Goal: Task Accomplishment & Management: Manage account settings

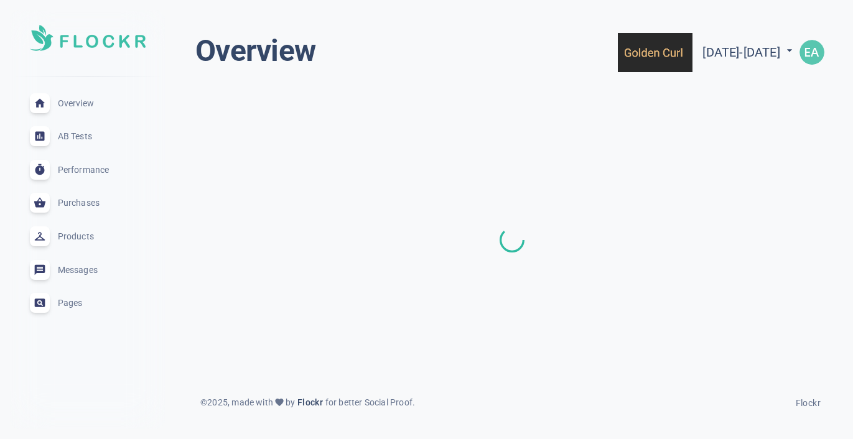
click at [703, 57] on span "[DATE] - [DATE]" at bounding box center [749, 52] width 93 height 15
select select "6"
select select "2024"
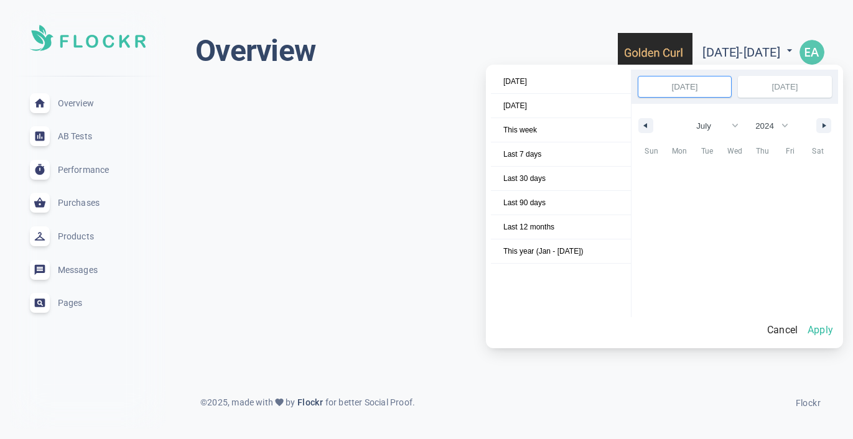
scroll to position [168796, 0]
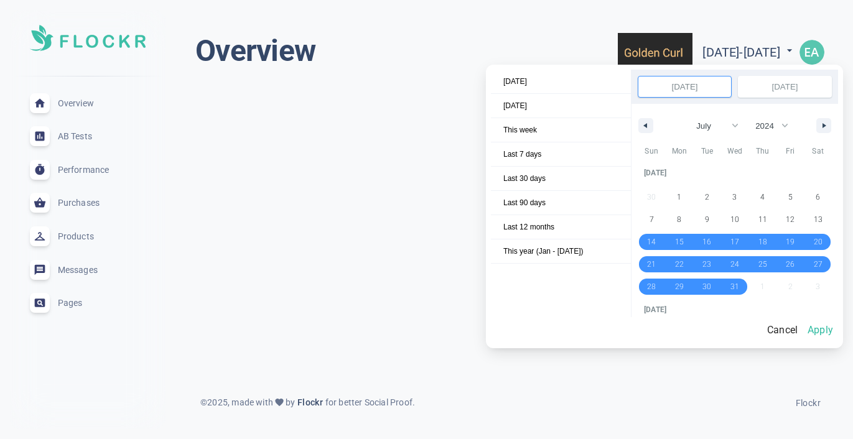
select select "6"
select select "2024"
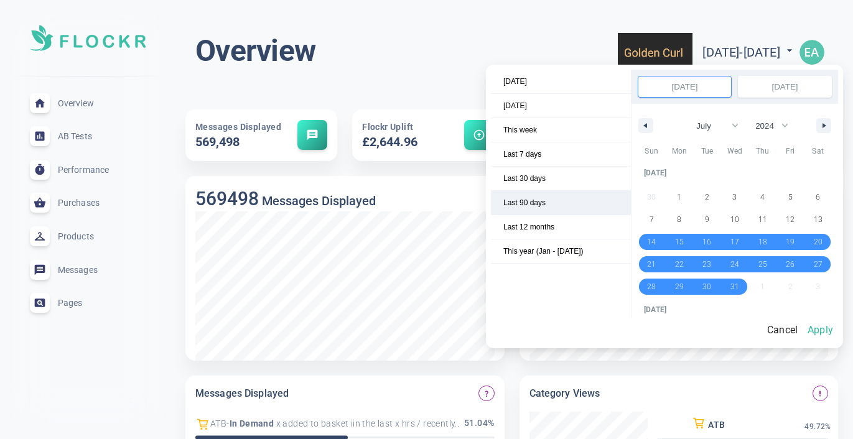
click at [561, 195] on span "Last 90 days" at bounding box center [561, 203] width 140 height 24
select select "5"
select select "2025"
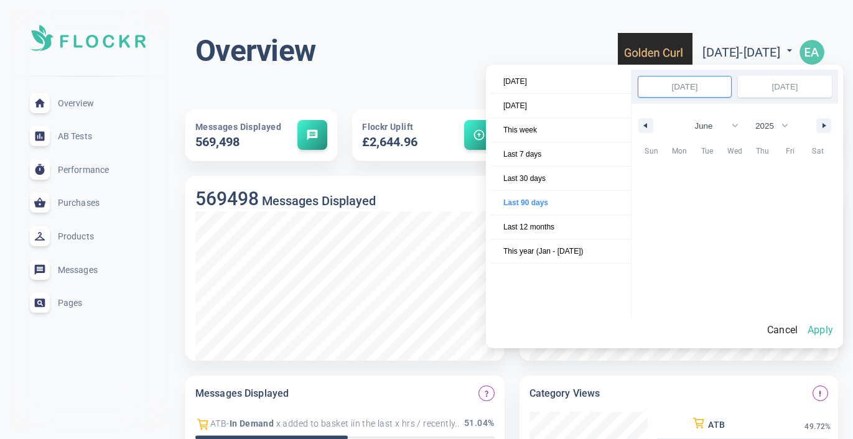
scroll to position [170327, 0]
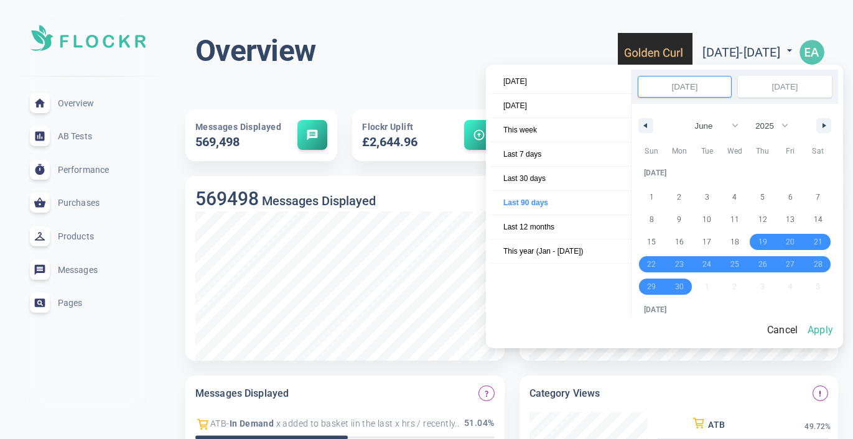
click at [826, 329] on button "Apply" at bounding box center [820, 330] width 35 height 26
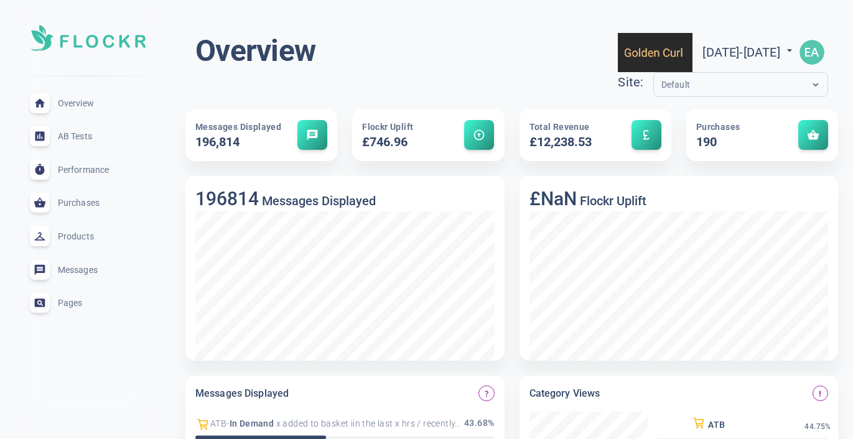
click at [509, 212] on div "£NaN Flockr Uplift" at bounding box center [672, 261] width 334 height 200
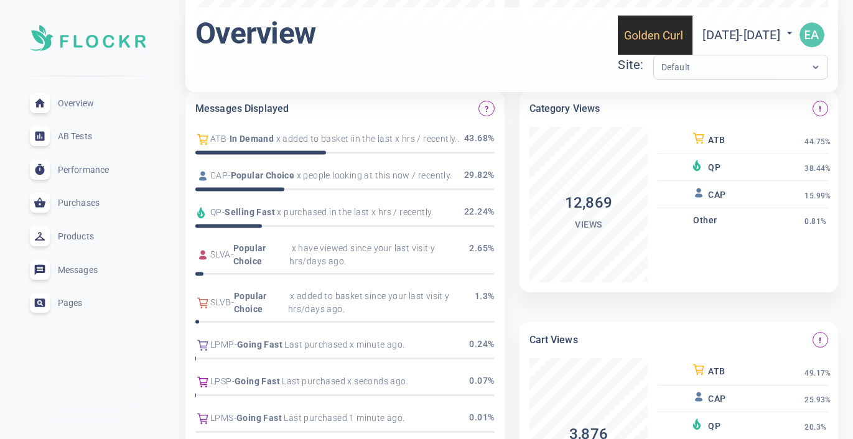
scroll to position [283, 0]
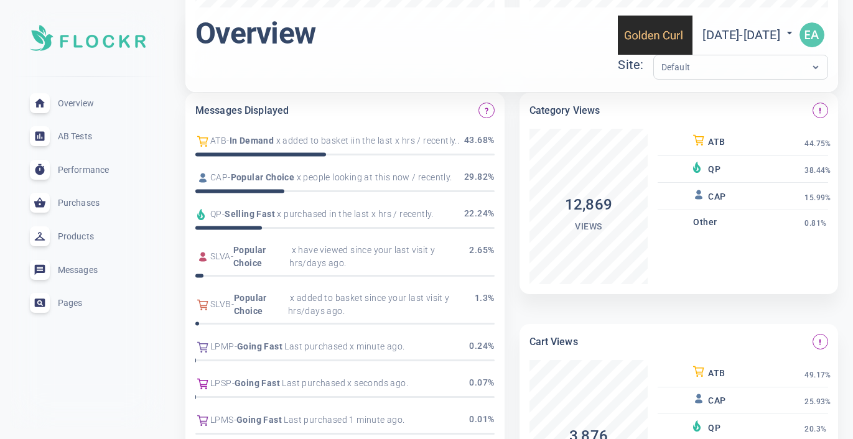
click at [390, 141] on span "x added to basket iin the last x hrs / recently.." at bounding box center [366, 140] width 185 height 13
click at [373, 175] on span "x people looking at this now / recently." at bounding box center [372, 177] width 157 height 13
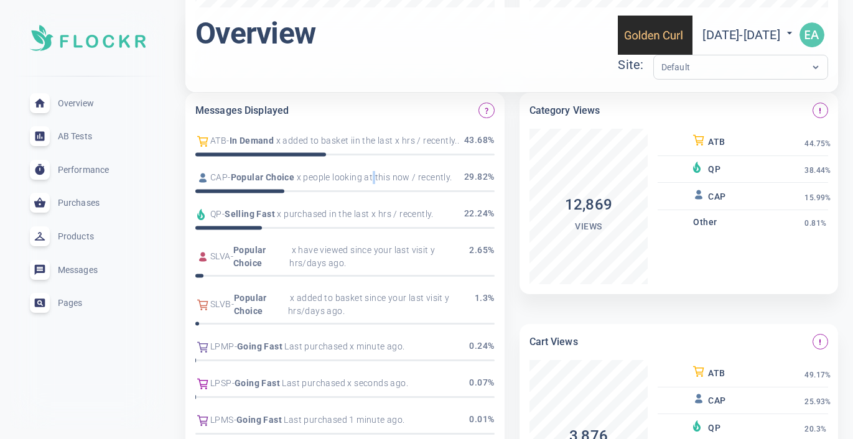
click at [373, 175] on span "x people looking at this now / recently." at bounding box center [372, 177] width 157 height 13
click at [82, 237] on span "Products" at bounding box center [103, 237] width 90 height 0
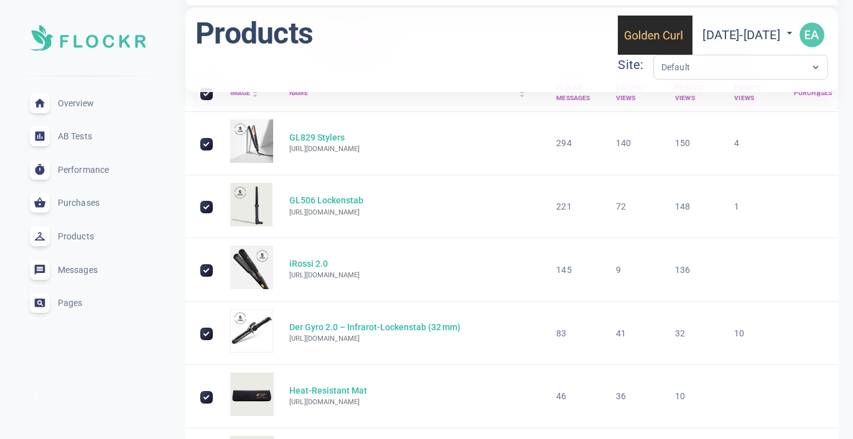
scroll to position [513, 0]
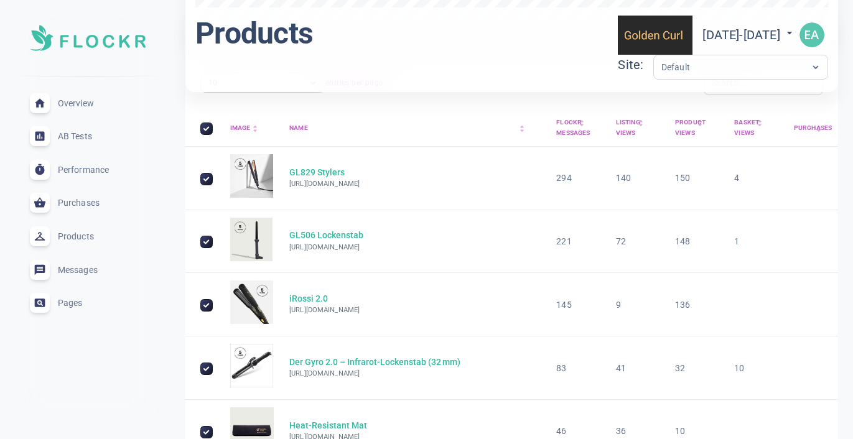
click at [330, 171] on h5 "GL829 Stylers" at bounding box center [324, 173] width 70 height 12
click at [207, 178] on input "GL829 Stylers" at bounding box center [206, 179] width 11 height 11
click at [204, 175] on input "GL829 Stylers" at bounding box center [206, 179] width 11 height 11
checkbox input "true"
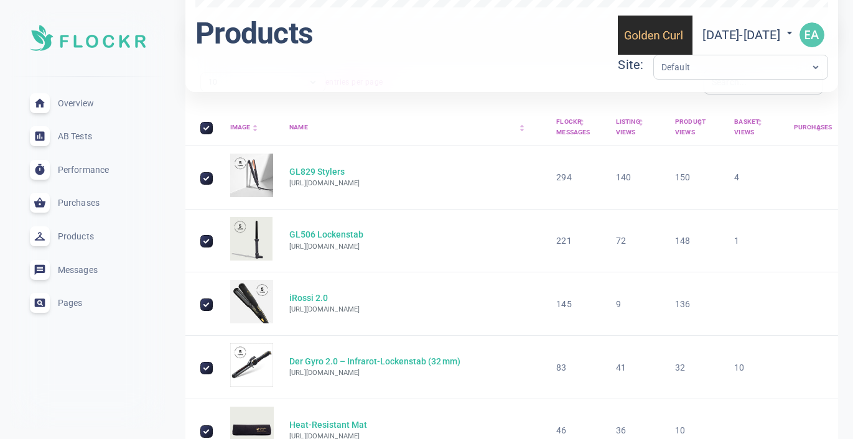
scroll to position [513, 0]
click at [81, 270] on span "Messages" at bounding box center [103, 270] width 90 height 0
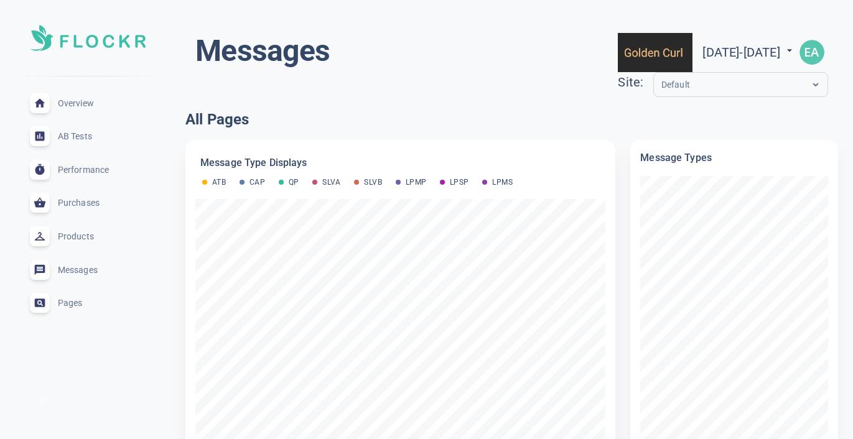
click at [86, 103] on span "Overview" at bounding box center [103, 103] width 90 height 0
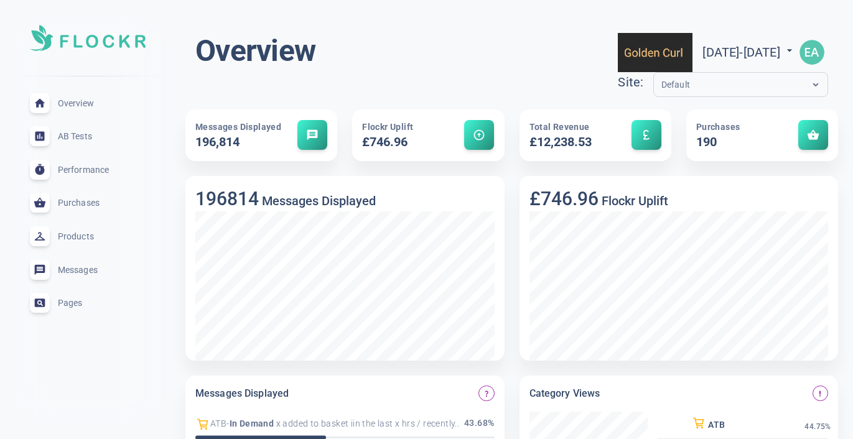
click at [662, 82] on input "text" at bounding box center [712, 85] width 100 height 14
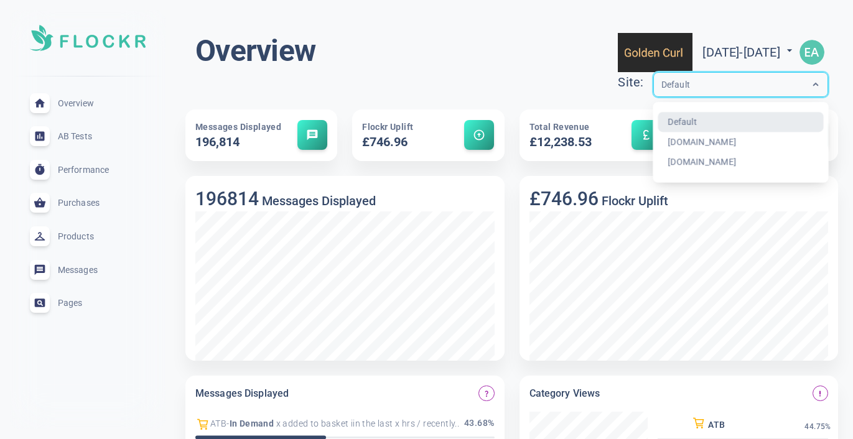
click at [486, 95] on div "Overview [DATE] - [DATE] menu Site: option Default focused, 1 of 3. 3 results a…" at bounding box center [511, 67] width 633 height 70
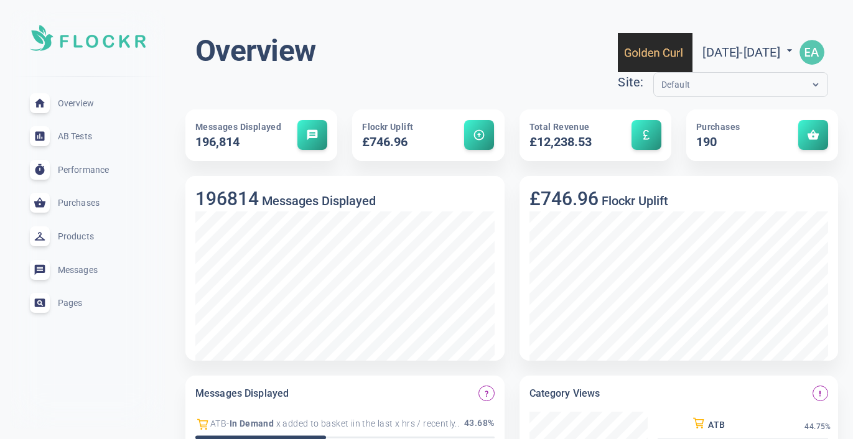
click at [313, 136] on span "message" at bounding box center [312, 135] width 12 height 12
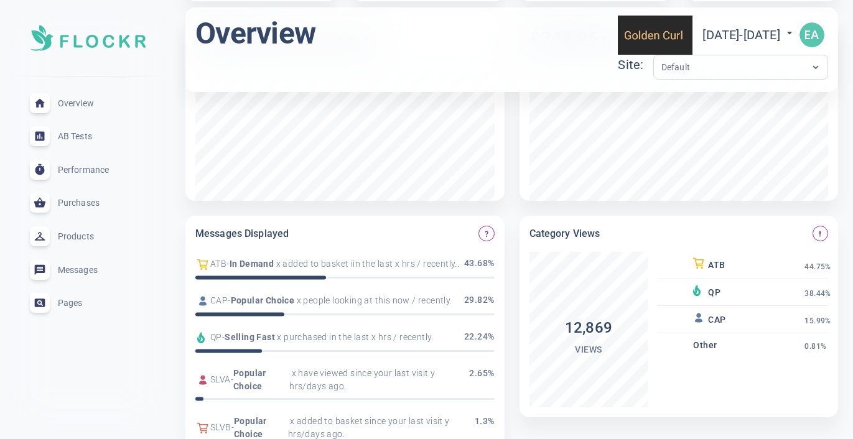
scroll to position [175, 0]
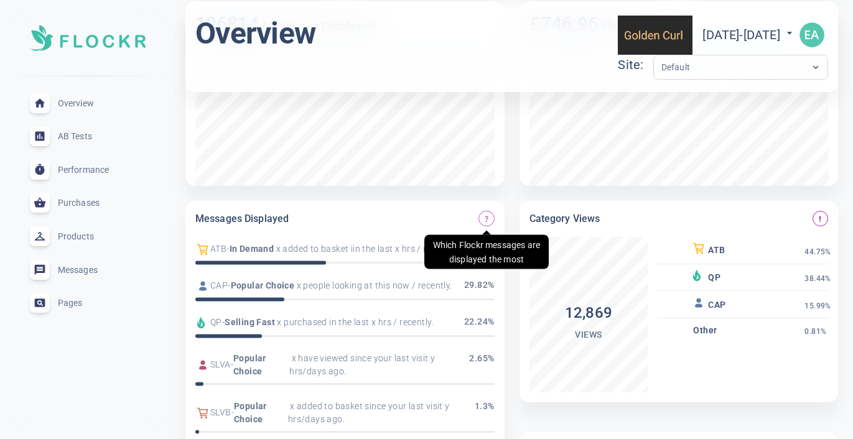
click at [484, 220] on span "question_mark" at bounding box center [486, 218] width 7 height 7
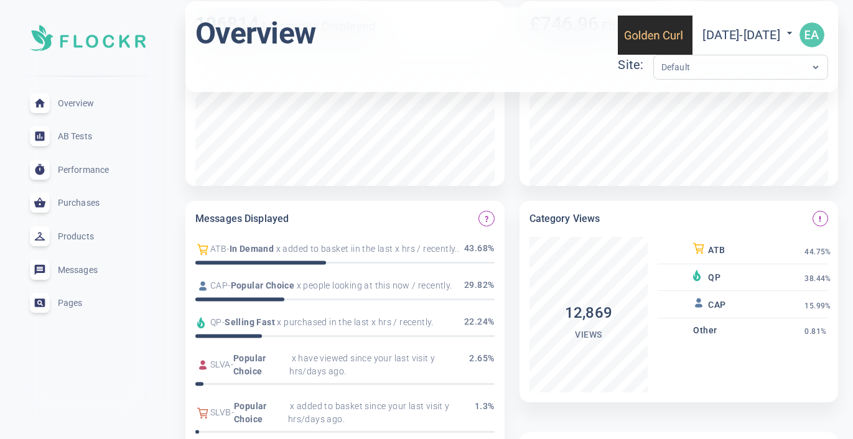
click at [89, 136] on span "AB Tests" at bounding box center [103, 136] width 90 height 0
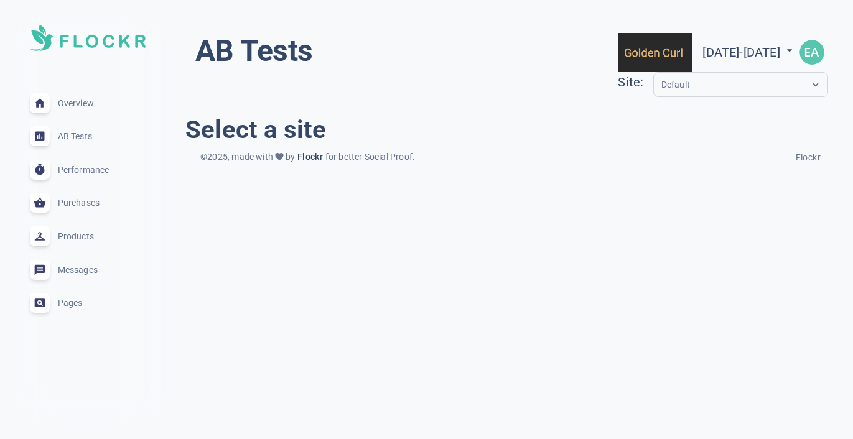
click at [662, 88] on input "text" at bounding box center [712, 85] width 100 height 14
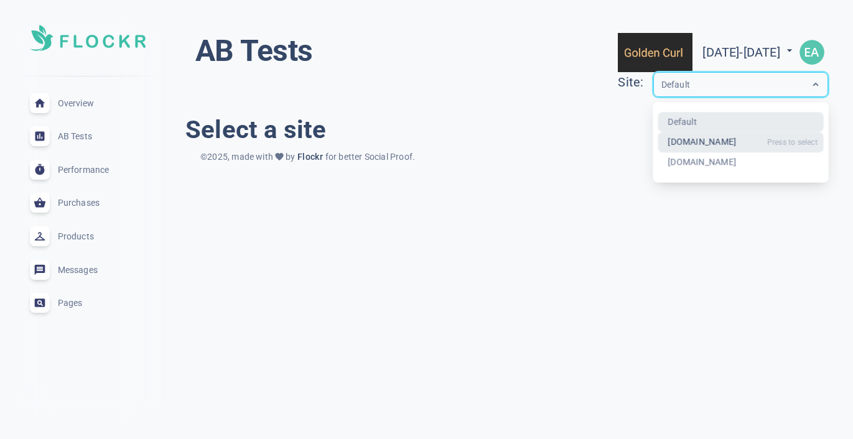
click at [658, 139] on div "[DOMAIN_NAME]" at bounding box center [741, 143] width 166 height 21
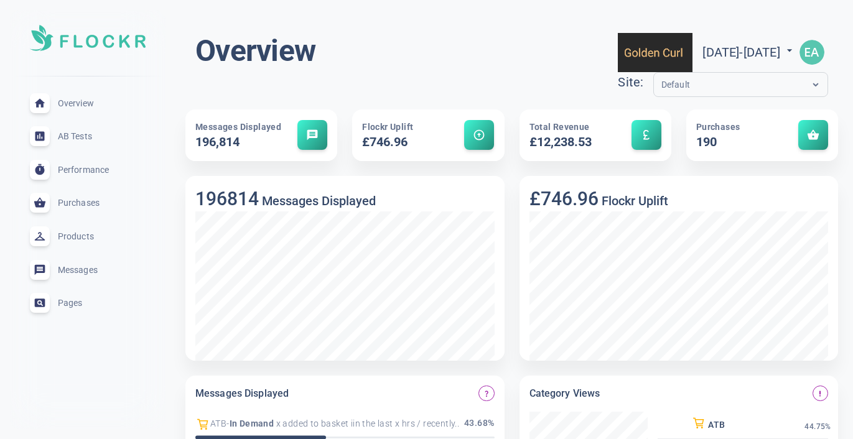
click at [85, 136] on span "AB Tests" at bounding box center [103, 136] width 90 height 0
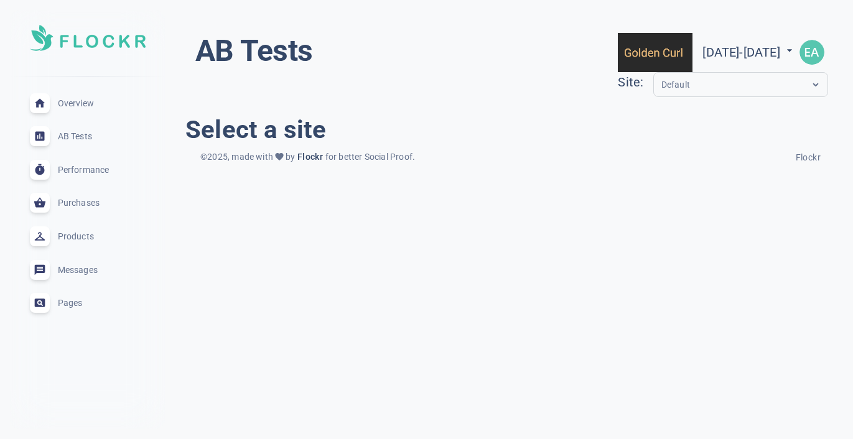
click at [85, 162] on div "Performance expand_less" at bounding box center [88, 170] width 136 height 34
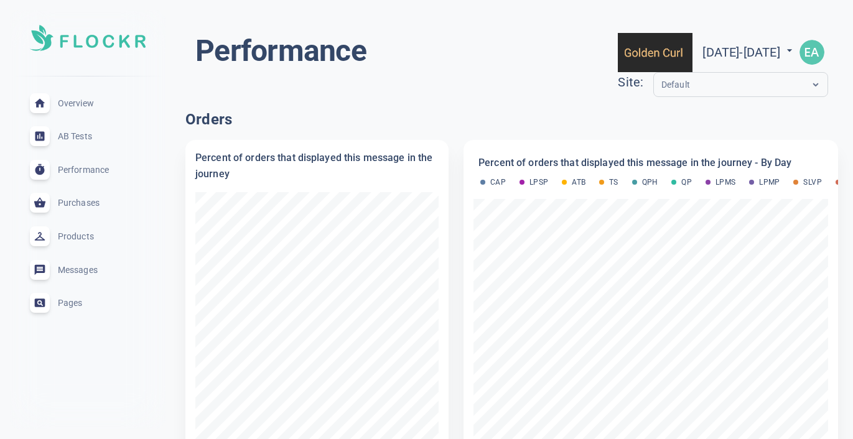
click at [98, 170] on span "Performance" at bounding box center [103, 170] width 90 height 0
click at [91, 203] on span "Purchases" at bounding box center [103, 203] width 90 height 0
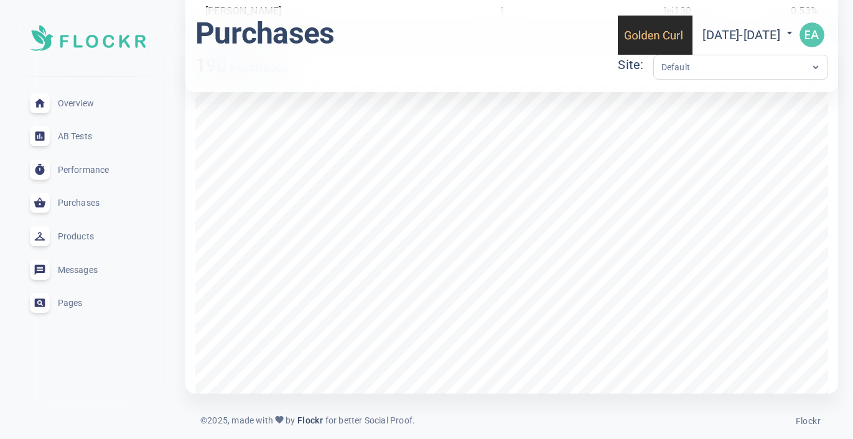
scroll to position [496, 0]
click at [80, 270] on span "Messages" at bounding box center [103, 270] width 90 height 0
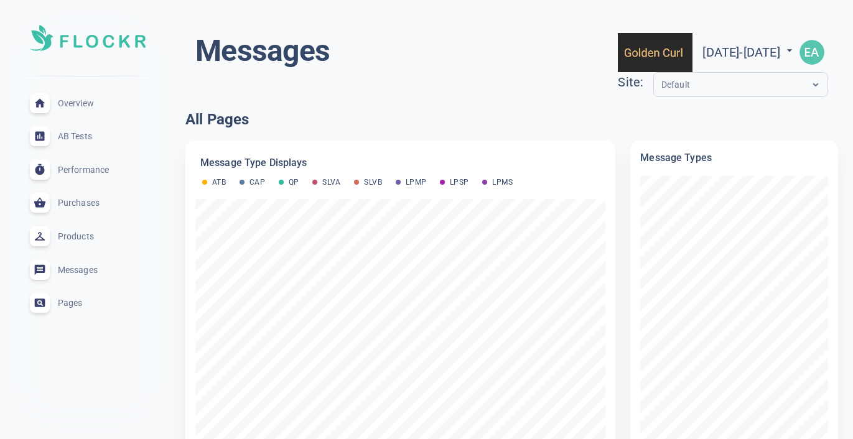
click at [86, 237] on span "Products" at bounding box center [103, 237] width 90 height 0
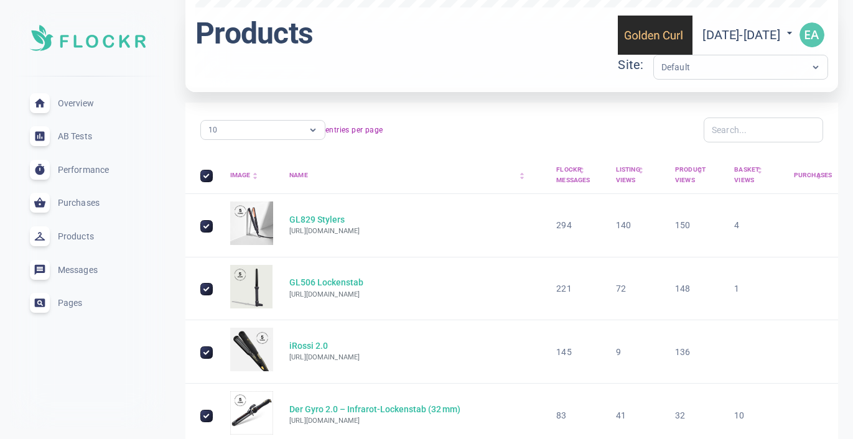
scroll to position [471, 0]
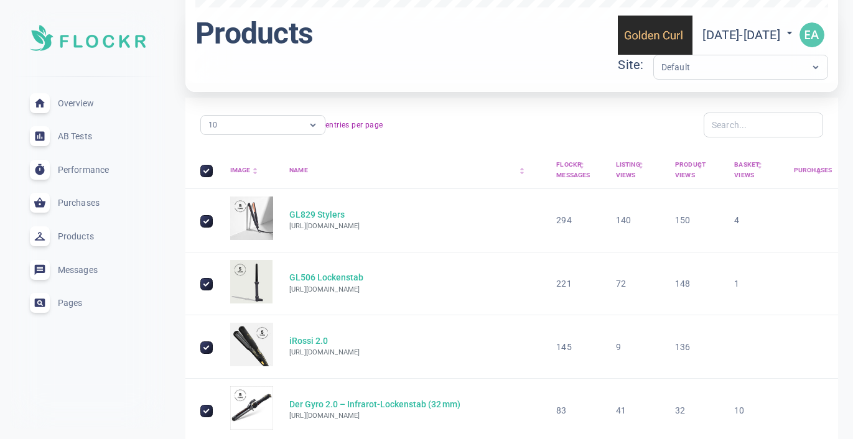
click at [571, 170] on div "Flockr Messages arrow_drop_up arrow_drop_down" at bounding box center [570, 170] width 29 height 21
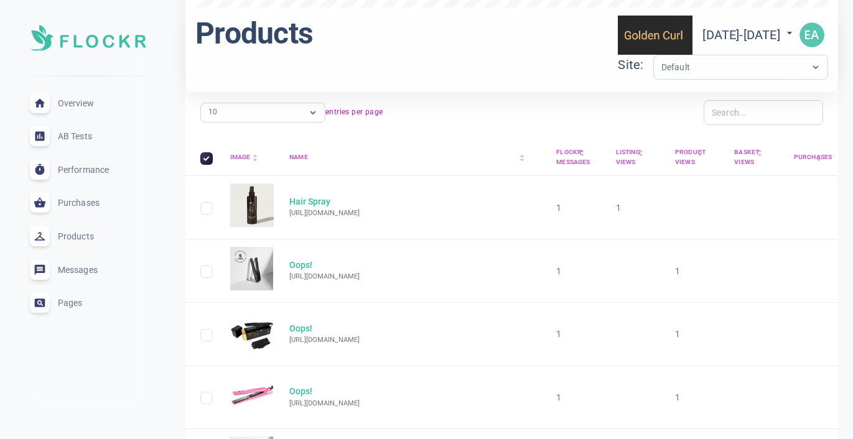
click at [572, 161] on div "Flockr Messages arrow_drop_up arrow_drop_down" at bounding box center [570, 158] width 29 height 21
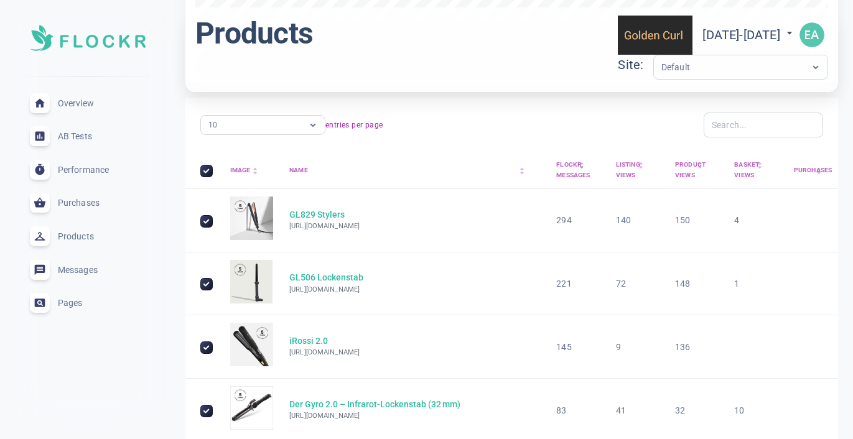
click at [80, 270] on span "Messages" at bounding box center [103, 270] width 90 height 0
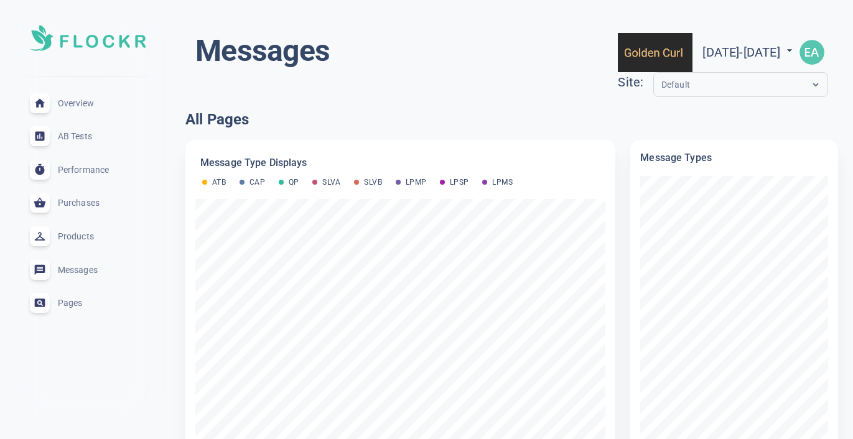
click at [805, 53] on img "button" at bounding box center [812, 52] width 25 height 25
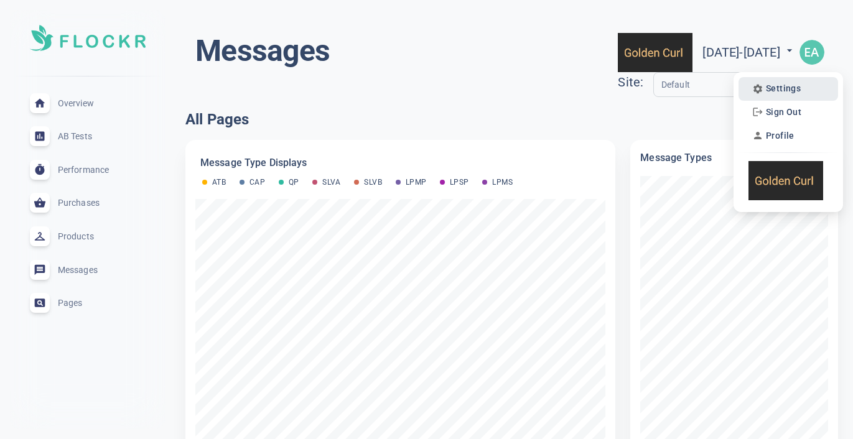
click at [776, 87] on span "Settings" at bounding box center [783, 88] width 35 height 11
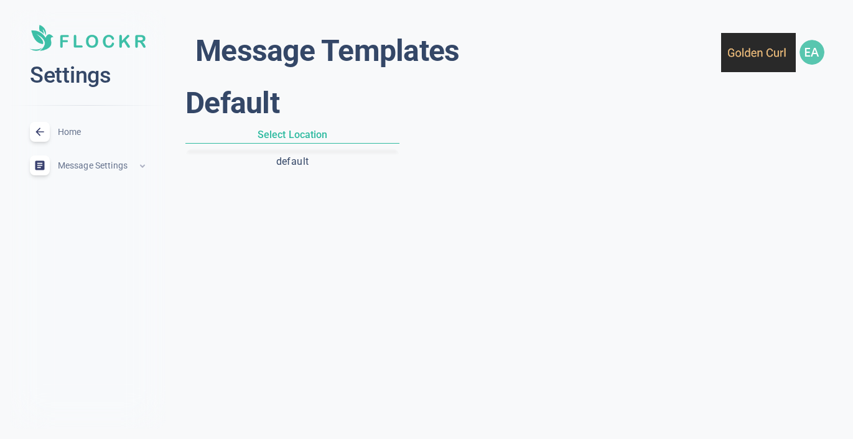
click at [246, 132] on h6 "Select Location" at bounding box center [292, 135] width 214 height 17
click at [281, 137] on h6 "Select Location" at bounding box center [292, 135] width 214 height 17
click at [116, 166] on span "Message Settings" at bounding box center [98, 166] width 80 height 0
click at [83, 264] on span "Messages" at bounding box center [102, 263] width 87 height 14
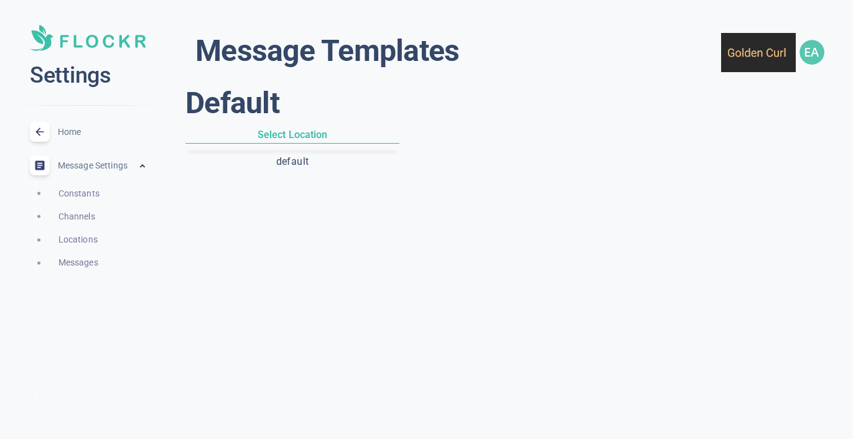
click at [81, 228] on div "Locations" at bounding box center [102, 239] width 107 height 23
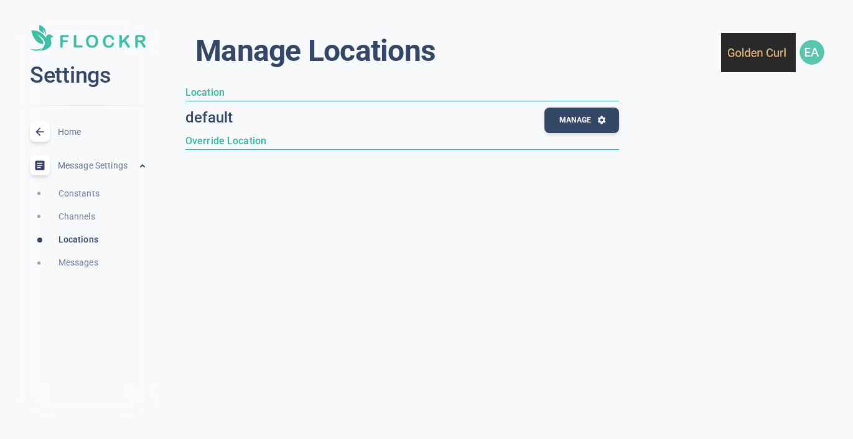
click at [72, 260] on span "Messages" at bounding box center [102, 263] width 87 height 14
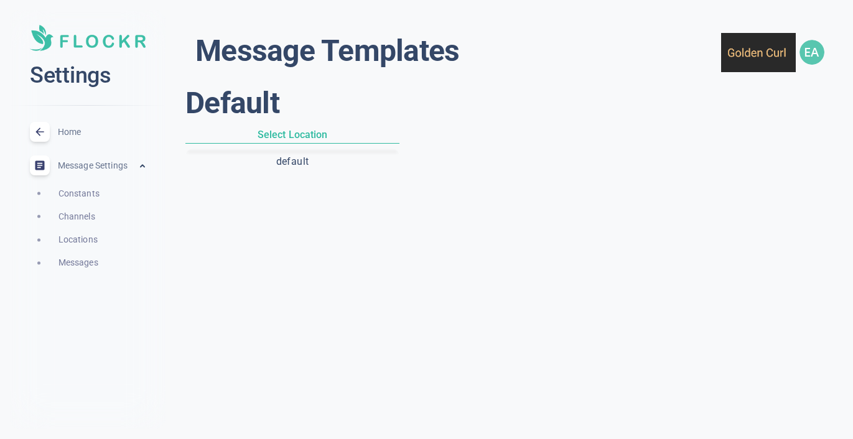
click at [302, 161] on button "default" at bounding box center [292, 161] width 209 height 21
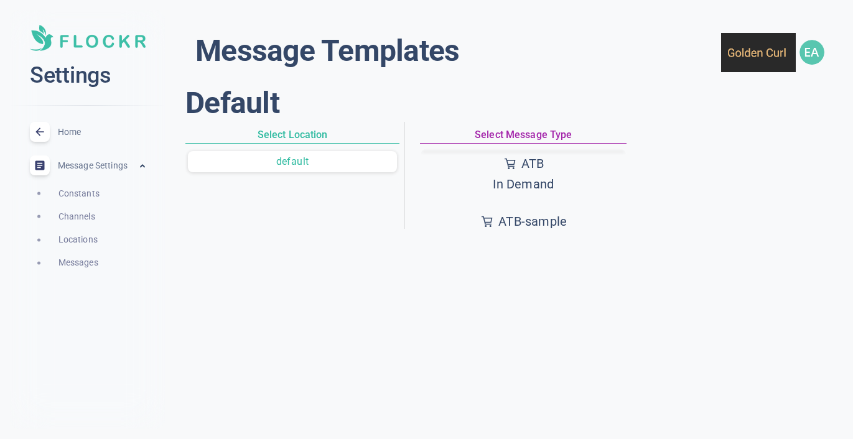
click at [313, 138] on h6 "Select Location" at bounding box center [292, 135] width 214 height 17
click at [535, 163] on p "ATB" at bounding box center [533, 164] width 23 height 21
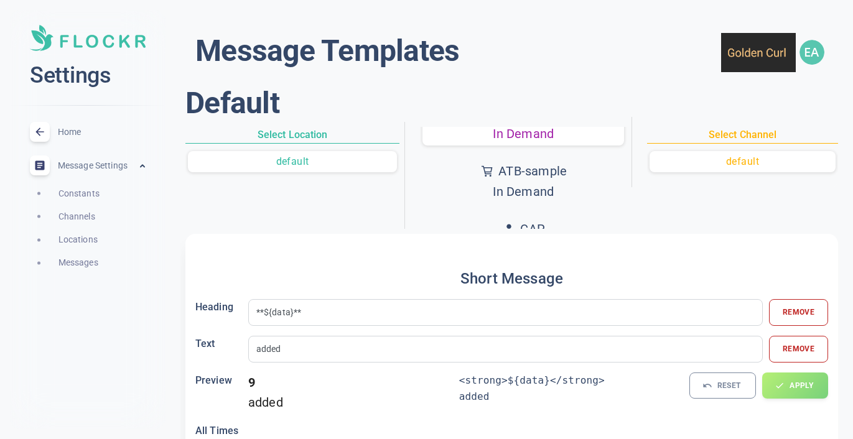
scroll to position [51, 0]
click at [550, 175] on p "ATB-sample" at bounding box center [533, 171] width 68 height 21
type input "${data} samples added by other customers"
type input "**Free Samples**"
type input "${data} samples added to basket ${added}"
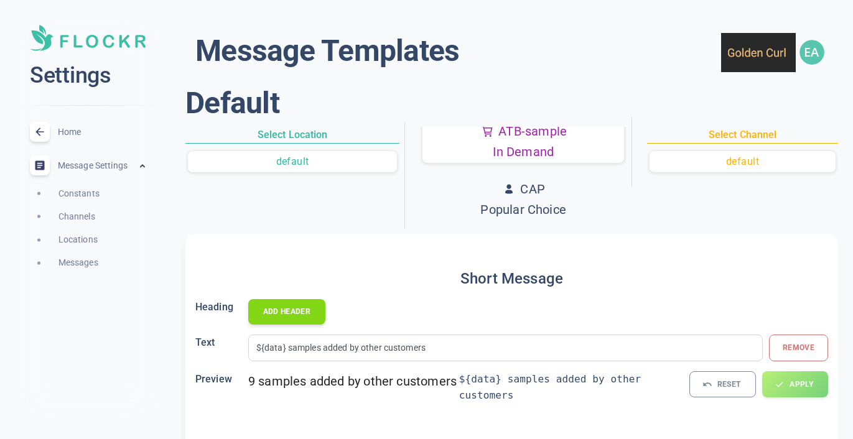
scroll to position [98, 0]
click at [546, 200] on p "Popular Choice" at bounding box center [523, 202] width 86 height 21
type input "${data} views"
type input "**Popular choice!**"
type input "${data} people ${view}"
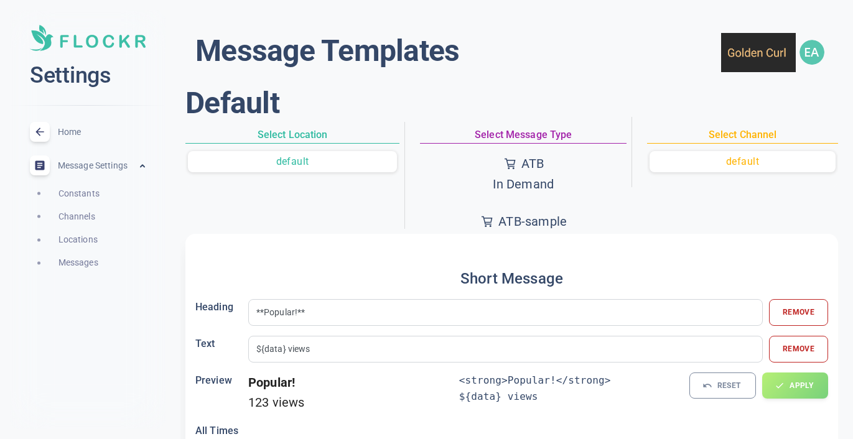
scroll to position [0, 0]
click at [558, 189] on button "ATB In Demand" at bounding box center [524, 173] width 202 height 45
type input "added"
type input "**In demand!**"
type input "${data} added to basket ${added}"
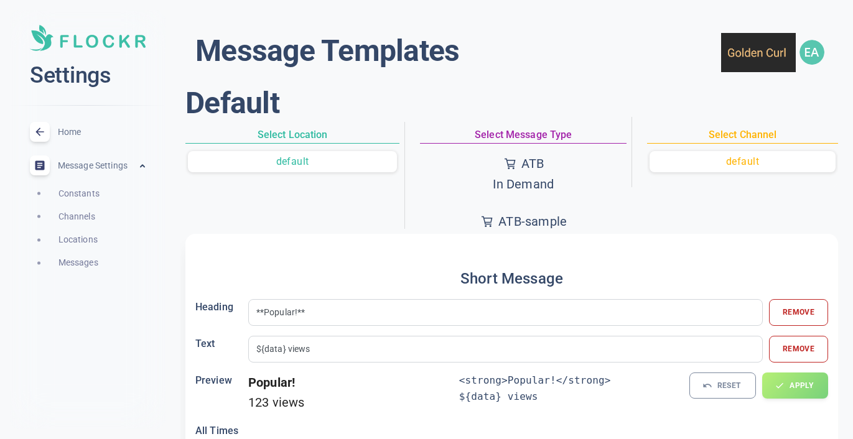
type input "**${data}**"
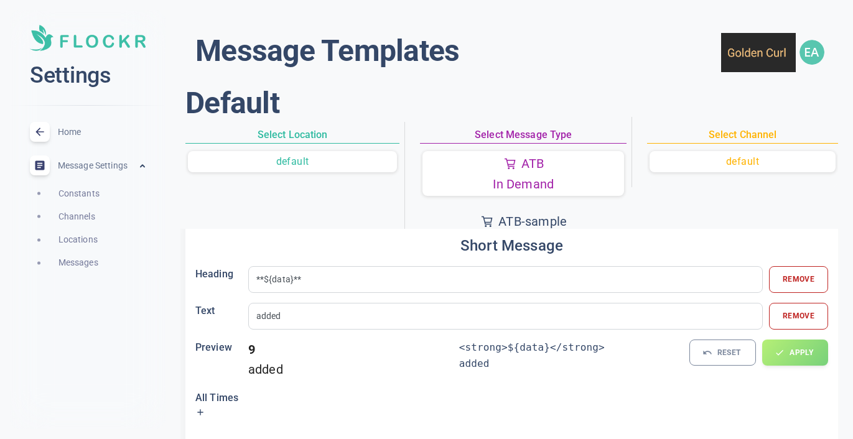
scroll to position [35, 0]
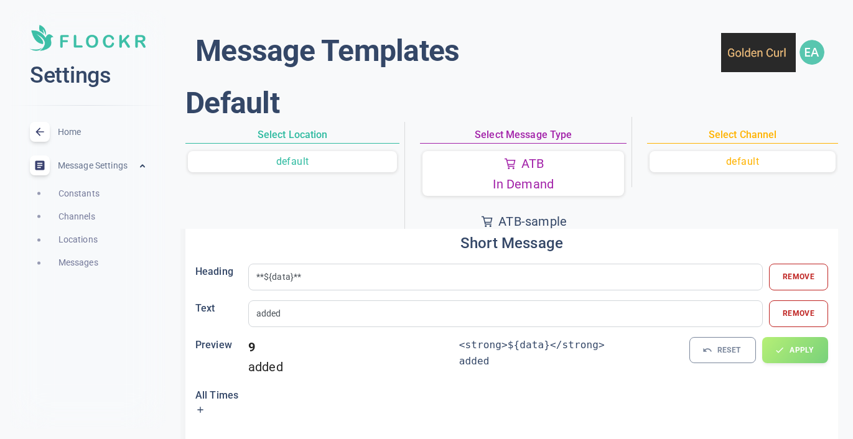
click at [421, 312] on input "added" at bounding box center [505, 314] width 499 height 14
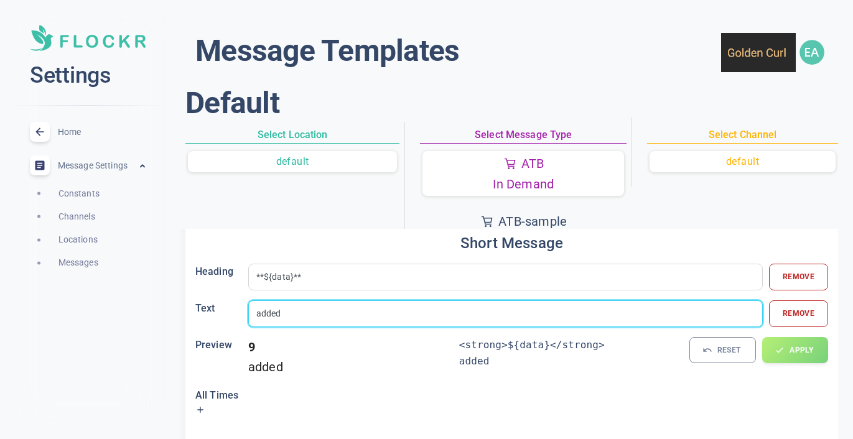
click at [421, 312] on input "added" at bounding box center [505, 314] width 499 height 14
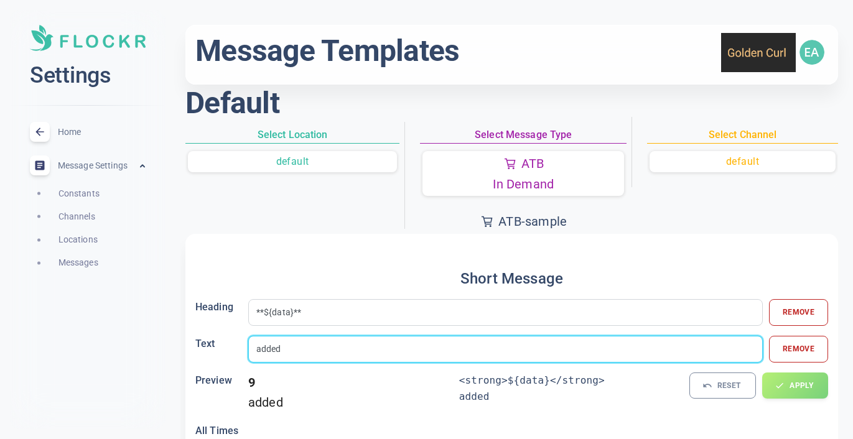
scroll to position [0, 0]
click at [473, 174] on button "ATB In Demand" at bounding box center [524, 173] width 202 height 45
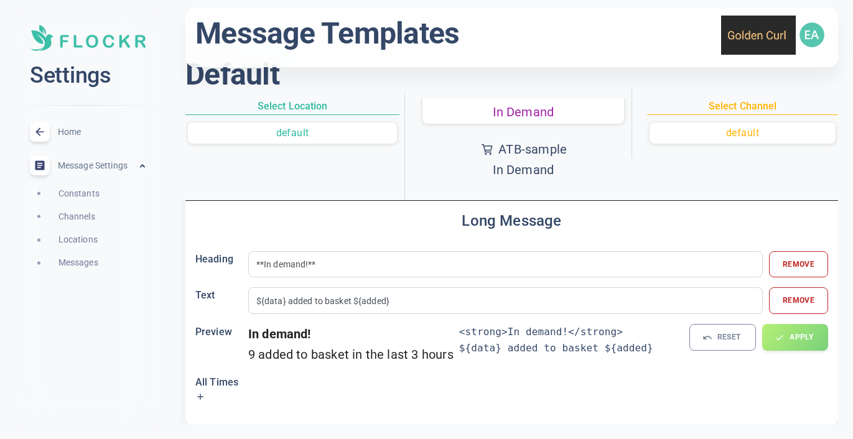
scroll to position [266, 0]
click at [201, 394] on icon at bounding box center [200, 398] width 10 height 10
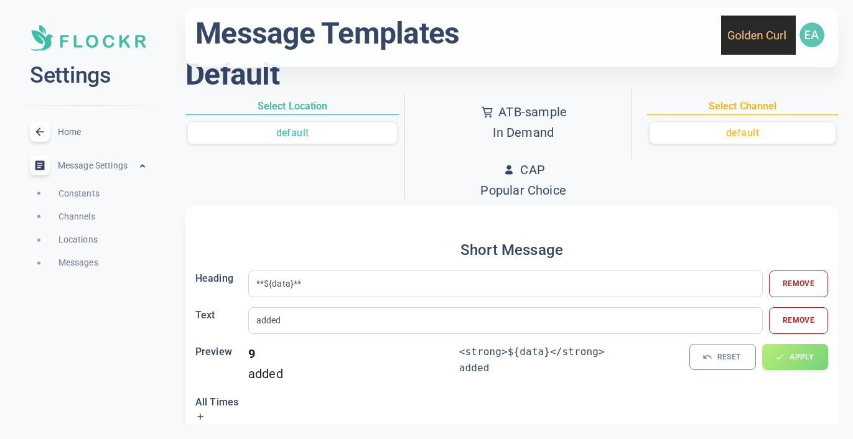
scroll to position [89, 0]
click at [542, 166] on p "CAP" at bounding box center [532, 162] width 25 height 21
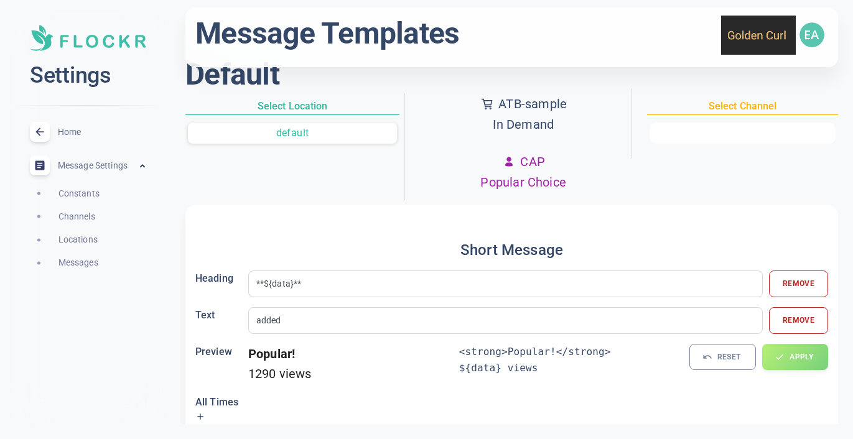
type input "${data} views"
type input "**Popular choice!**"
type input "${data} people ${view}"
type input "**Popular!**"
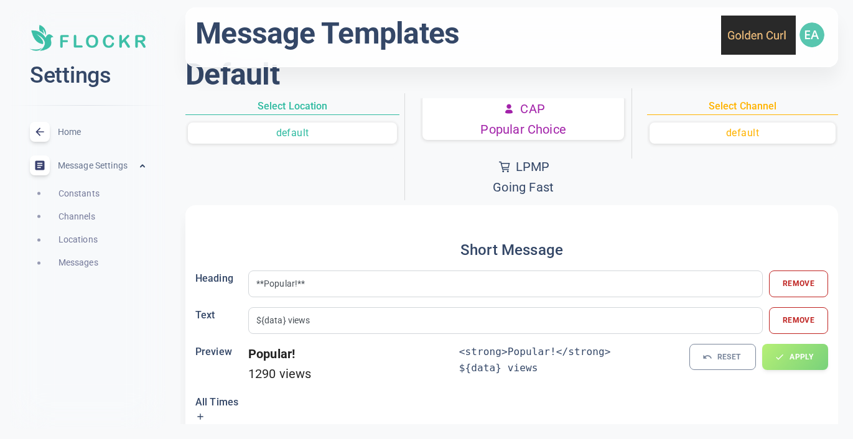
scroll to position [141, 0]
click at [540, 171] on p "LPMP" at bounding box center [533, 167] width 34 height 21
type input "sold ${data}m ago"
type input "**Selling fast!**"
type input "Last sold ${data} minutes ago"
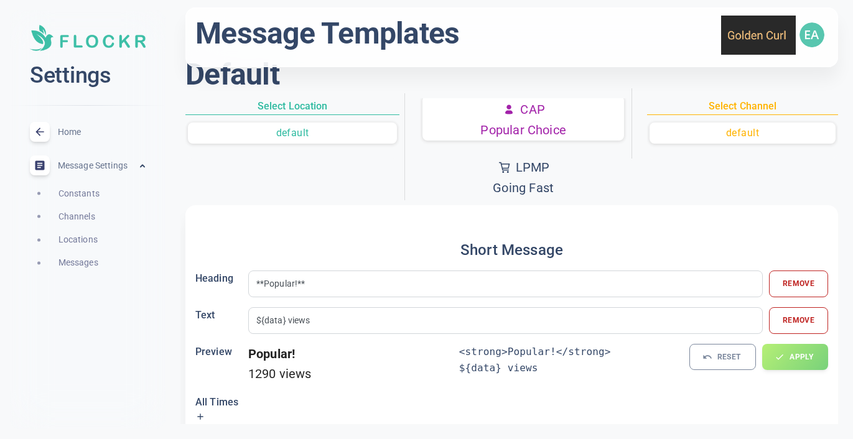
type input "**Quick!**"
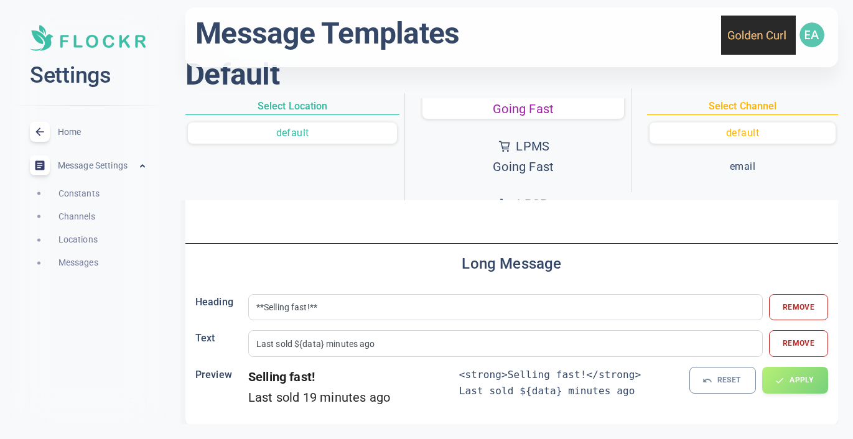
scroll to position [221, 0]
click at [467, 162] on button "LPMS Going Fast" at bounding box center [524, 155] width 202 height 45
type input "sold ${data}m ago"
type input "Last sold ${data} minute ago"
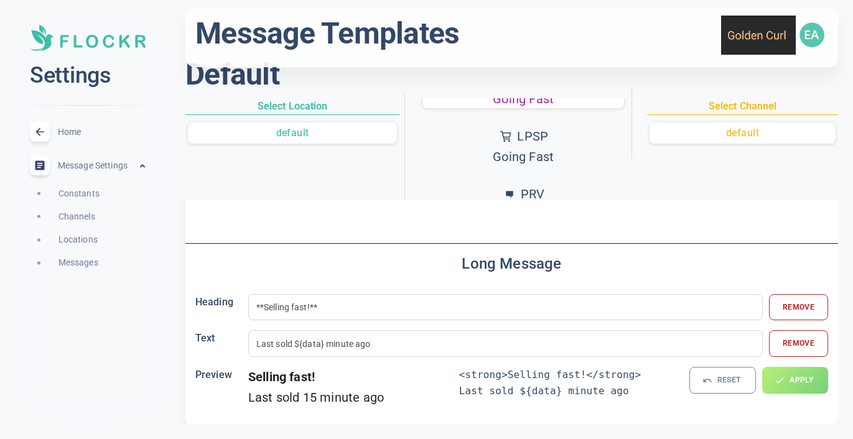
click at [470, 158] on button "LPSP Going Fast" at bounding box center [524, 146] width 202 height 45
type input "sold ${data}s ago"
type input "Last sold ${data} seconds ago"
click at [472, 176] on div "ATB In Demand ATB-sample In Demand CAP Popular Choice LPMP Going Fast LPMS Goin…" at bounding box center [524, 326] width 202 height 984
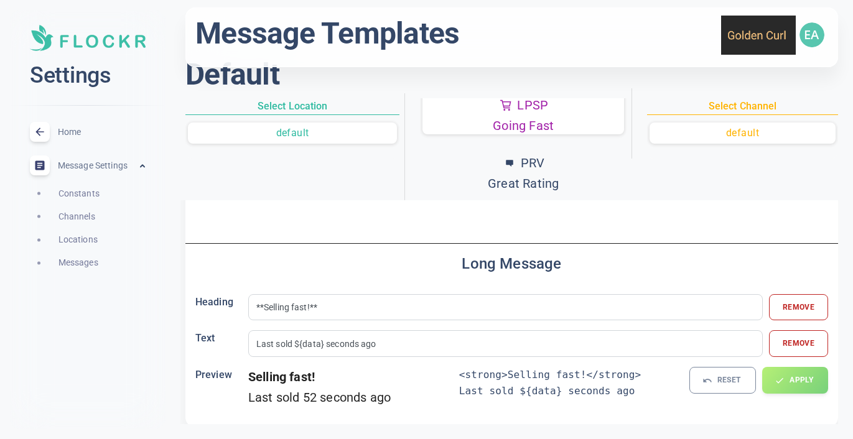
scroll to position [321, 0]
click at [472, 176] on button "PRV Great Rating" at bounding box center [524, 171] width 202 height 45
type input "${data} &#9733; from ${reviews} customer reviews"
type input "**Great rating!**"
type input "${data} &#9733; from ${reviews} customer reviews"
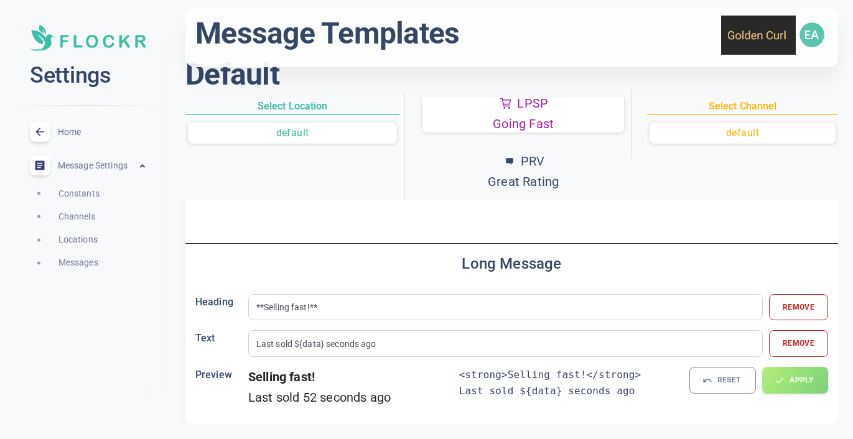
type input "**Great rating!**"
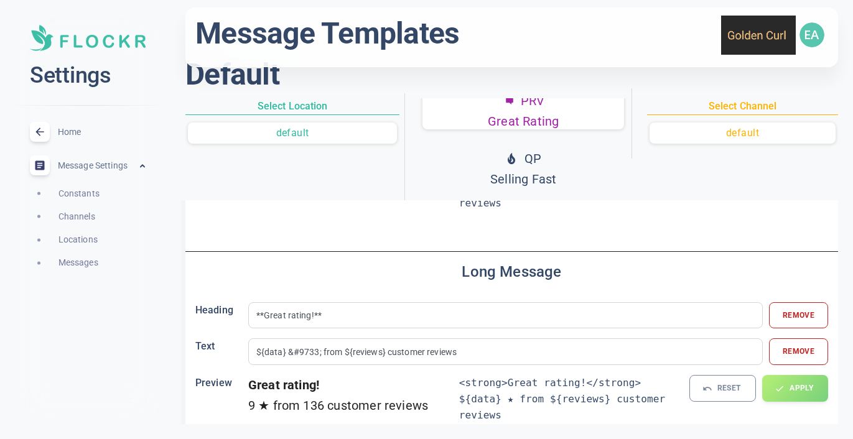
scroll to position [386, 0]
click at [472, 176] on button "QP Selling Fast" at bounding box center [524, 164] width 202 height 45
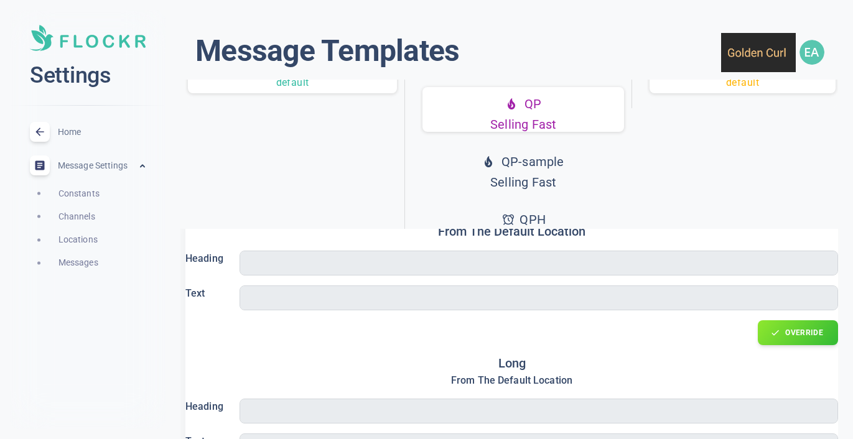
scroll to position [78, 0]
click at [568, 171] on button "QP-sample Selling Fast" at bounding box center [524, 173] width 202 height 45
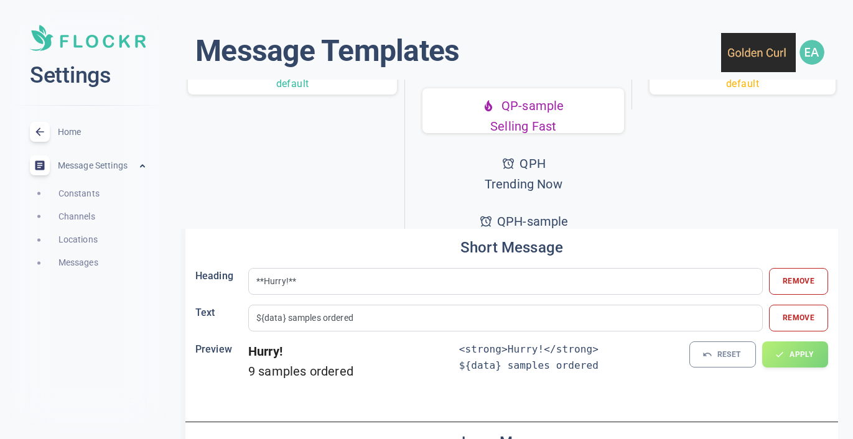
scroll to position [449, 0]
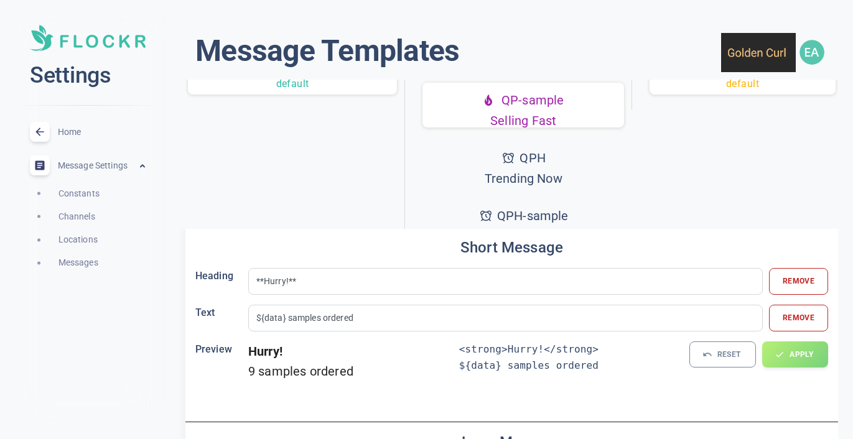
click at [568, 171] on button "QPH Trending Now" at bounding box center [524, 168] width 202 height 45
type input "**Trending!**"
type input "${data} sold"
type input "**Trending now!**"
type input "${data} sold ${sold}"
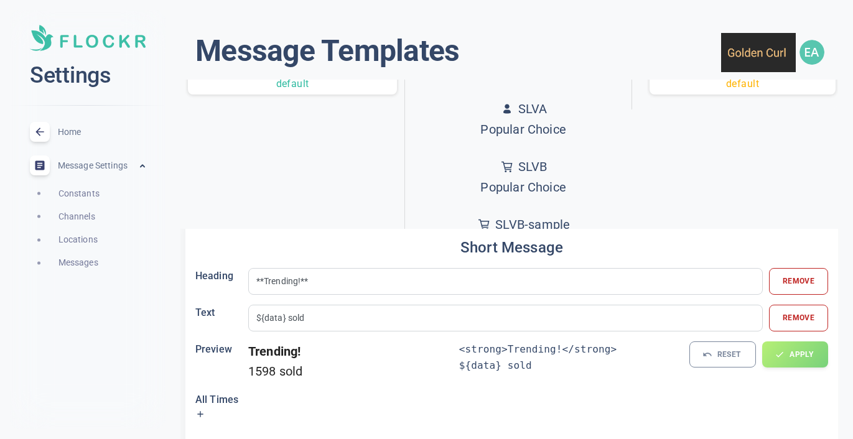
scroll to position [619, 0]
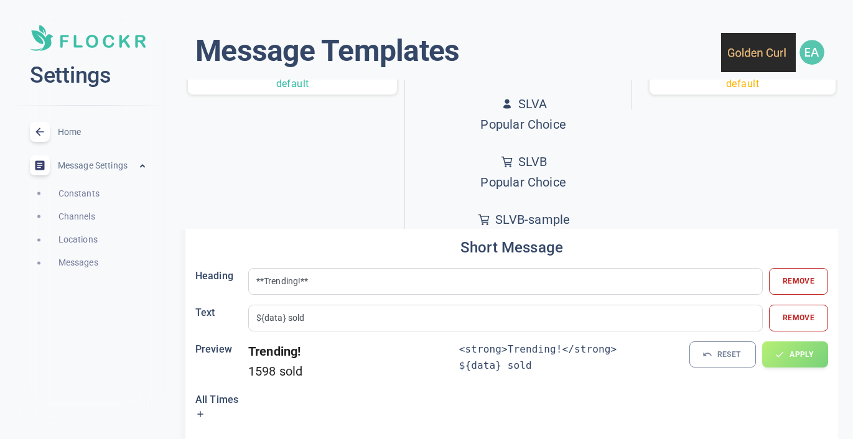
click at [551, 115] on p "Popular Choice" at bounding box center [523, 125] width 86 height 21
type input "**${data} views**"
type input "since last visit"
type input "**Popular choice!**"
type input "${data} viewed since your last visit ${time} ${timeText} ago"
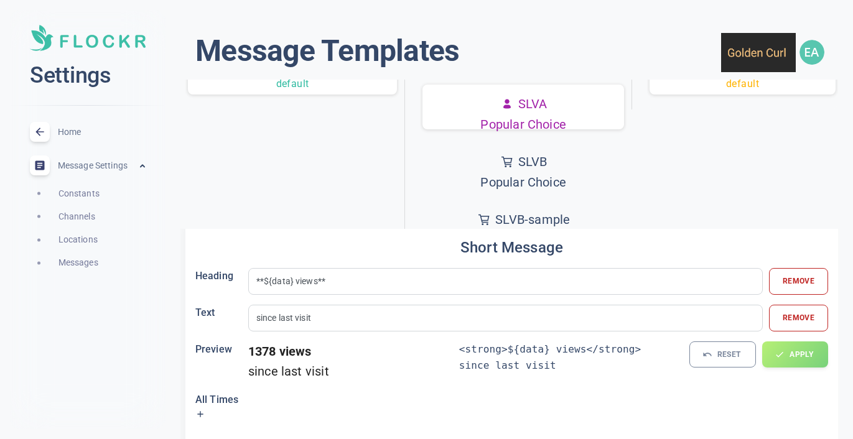
click at [549, 152] on div "SLVB" at bounding box center [523, 162] width 86 height 21
type input "**${data} added**"
type input "${data} added to basket since your last visit ${time} ${timeText} ago"
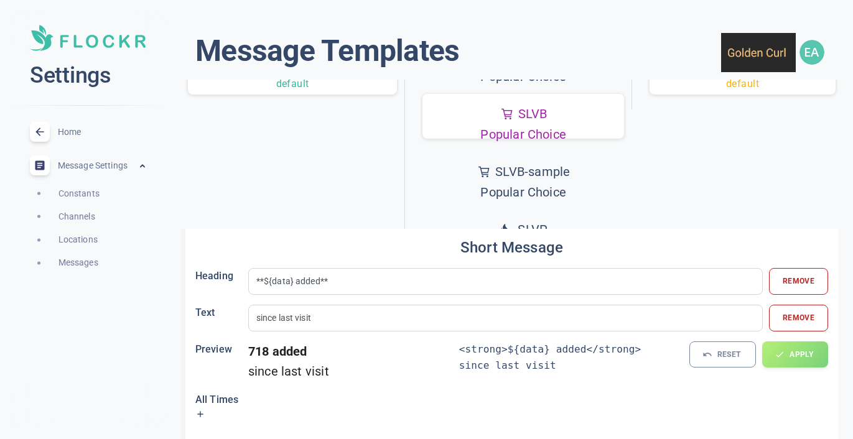
click at [546, 182] on p "Popular Choice" at bounding box center [523, 192] width 93 height 21
type input "${data} samples added since last visit"
type input "**Free Samples**"
type input "${data} samples added since your last visit ${time} ${timeText} ago"
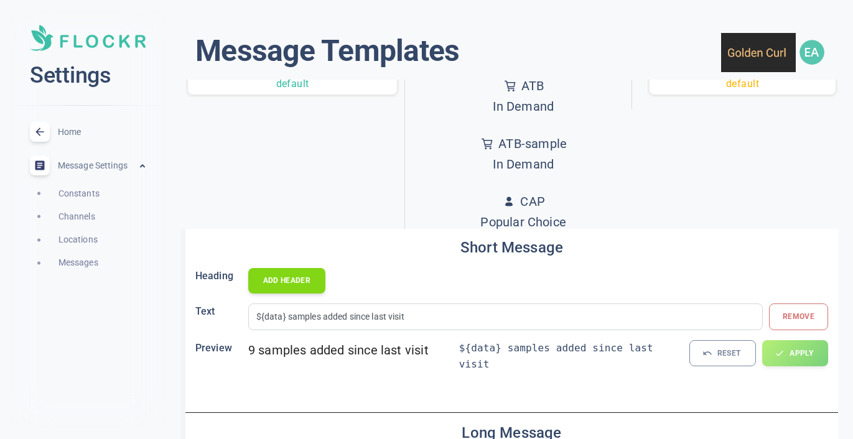
scroll to position [0, 0]
click at [545, 108] on p "In Demand" at bounding box center [523, 106] width 61 height 21
type input "added"
type input "**In demand!**"
type input "${data} added to basket ${added}"
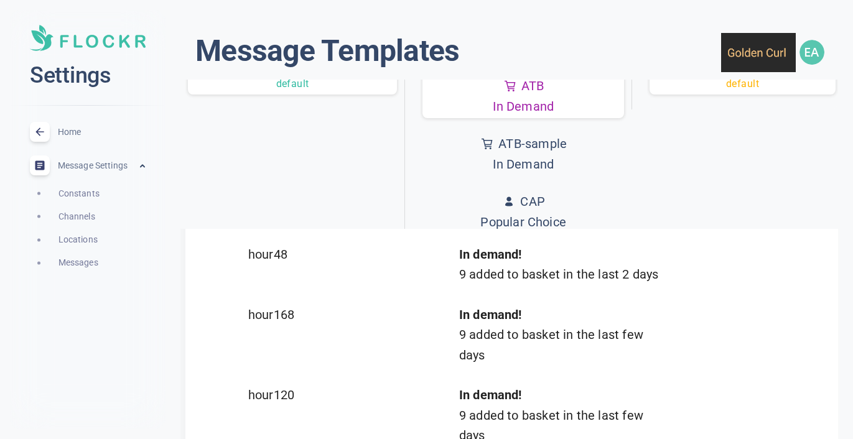
click at [550, 159] on p "In Demand" at bounding box center [523, 164] width 87 height 21
type input "${data} samples added by other customers"
type input "**Free Samples**"
type input "${data} samples added to basket ${added}"
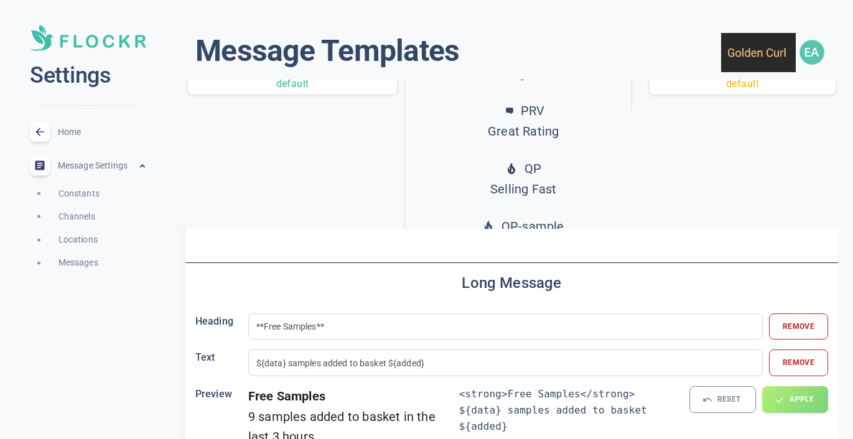
scroll to position [326, 0]
click at [545, 126] on p "Great Rating" at bounding box center [523, 128] width 71 height 21
type input "${data} &#9733; from ${reviews} customer reviews"
type input "**Great rating!**"
type input "${data} &#9733; from ${reviews} customer reviews"
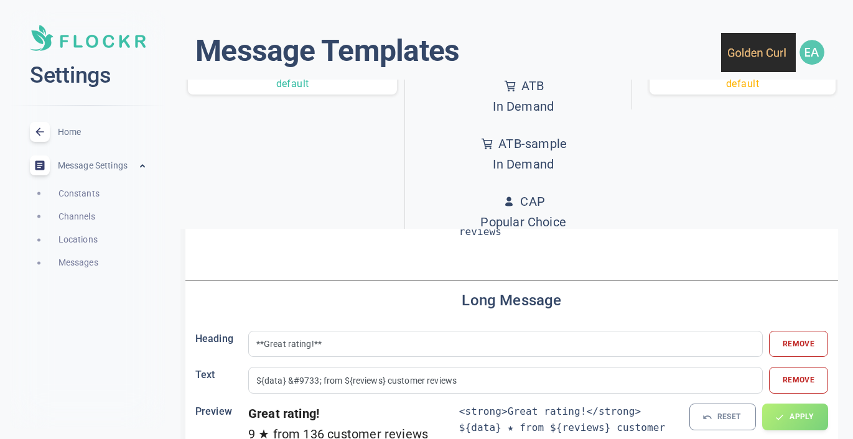
scroll to position [0, 0]
click at [549, 110] on p "In Demand" at bounding box center [523, 106] width 61 height 21
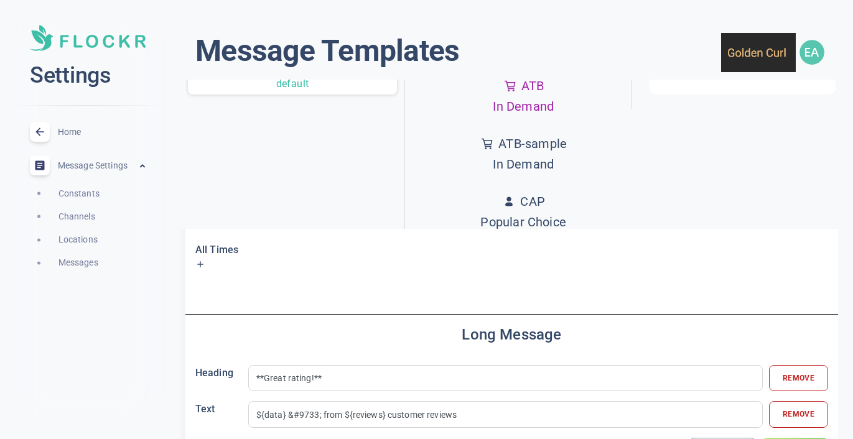
type input "added"
type input "**In demand!**"
type input "${data} added to basket ${added}"
type input "**${data}**"
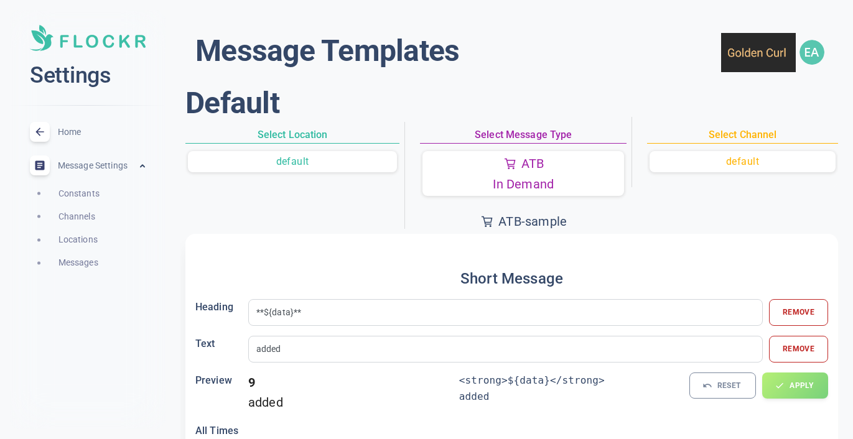
click at [322, 130] on h6 "Select Location" at bounding box center [292, 135] width 214 height 17
click at [318, 158] on button "default" at bounding box center [292, 161] width 209 height 21
click at [792, 316] on button "Remove" at bounding box center [799, 312] width 60 height 27
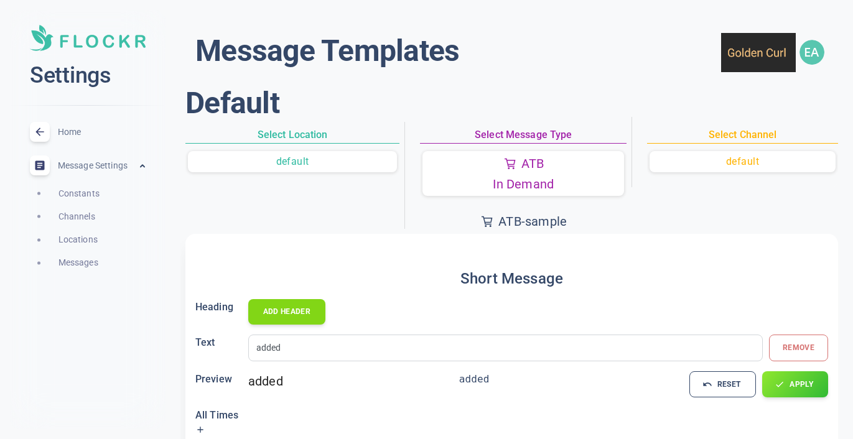
click at [792, 352] on div "added Remove" at bounding box center [538, 348] width 580 height 27
click at [794, 349] on div "added Remove" at bounding box center [538, 348] width 580 height 27
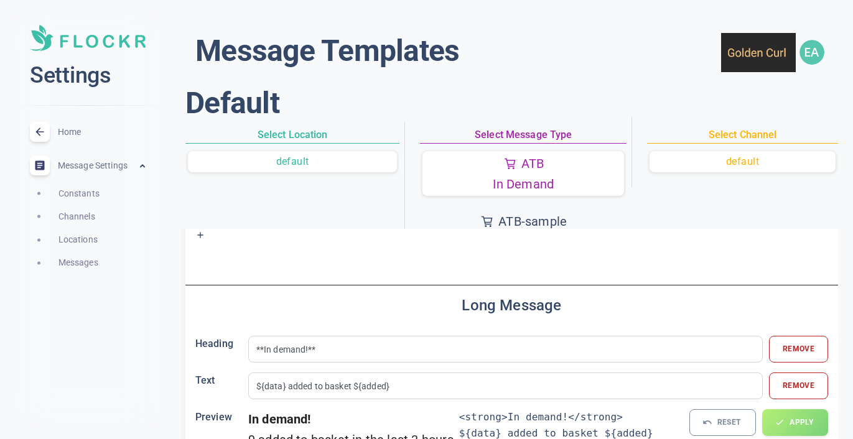
scroll to position [203, 0]
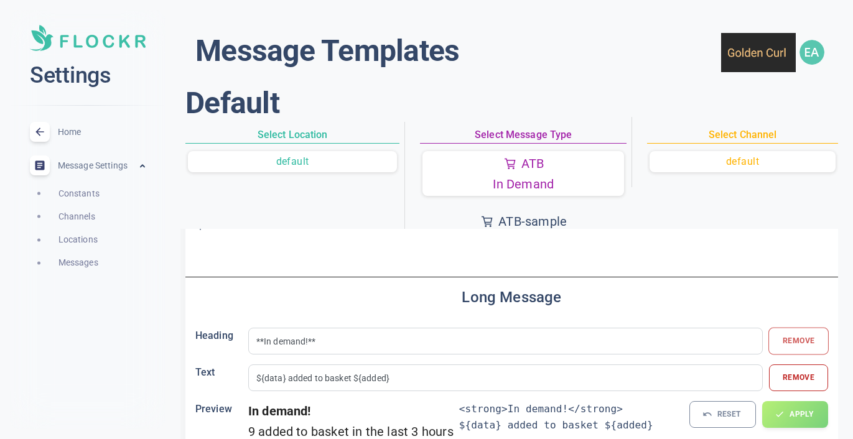
click at [789, 337] on button "Remove" at bounding box center [799, 341] width 60 height 27
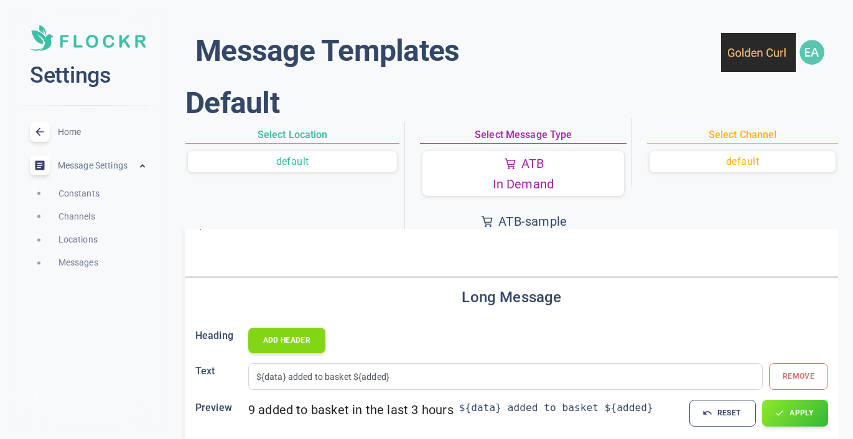
click at [799, 373] on div "${data} added to basket ${added} Remove" at bounding box center [538, 376] width 580 height 27
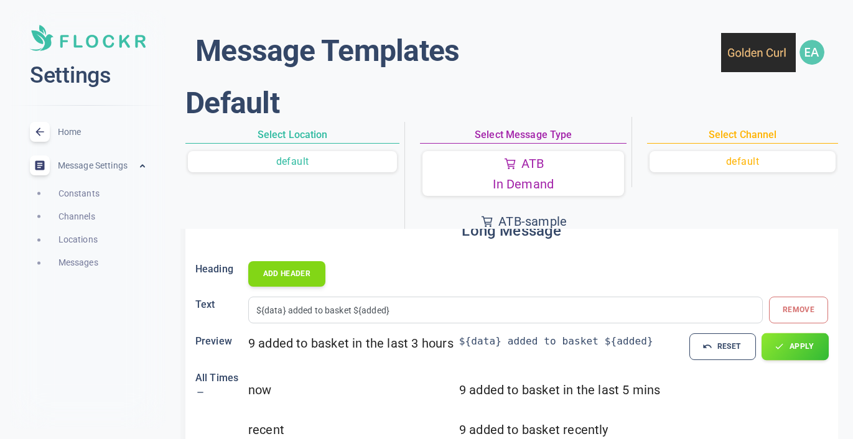
scroll to position [271, 0]
click at [797, 350] on button "APPLY" at bounding box center [795, 345] width 67 height 27
click at [795, 334] on button "APPLY" at bounding box center [795, 345] width 67 height 27
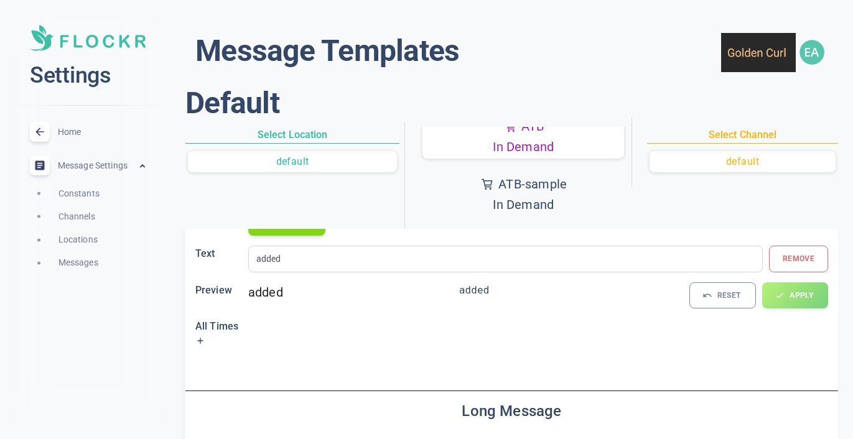
scroll to position [45, 0]
click at [541, 195] on p "In Demand" at bounding box center [523, 197] width 87 height 21
type input "${data} samples added by other customers"
type input "${data} samples added to basket ${added}"
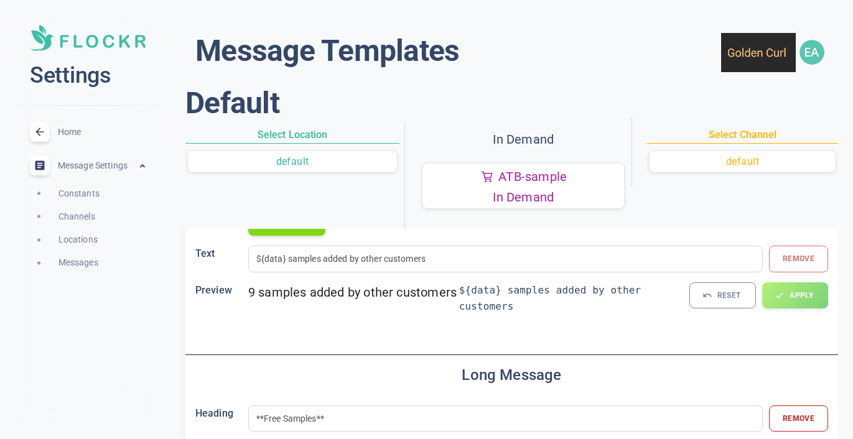
click at [789, 255] on div "${data} samples added by other customers Remove" at bounding box center [538, 259] width 580 height 27
click at [807, 260] on div "${data} samples added by other customers Remove" at bounding box center [538, 259] width 580 height 27
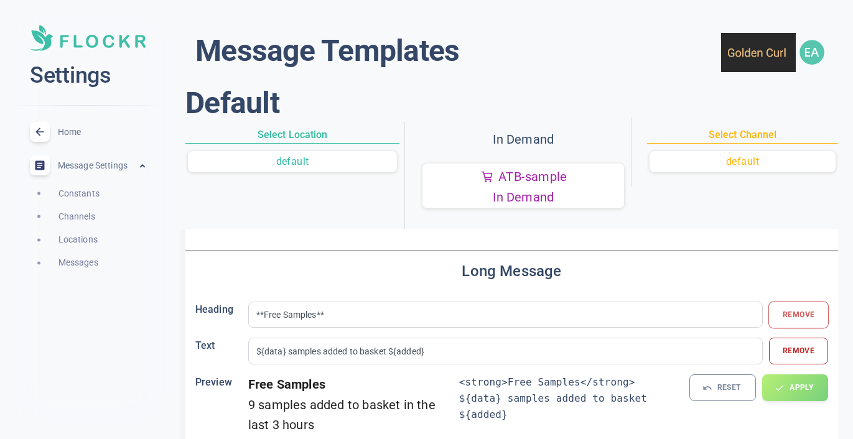
scroll to position [192, 0]
click at [798, 352] on button "Remove" at bounding box center [799, 352] width 60 height 27
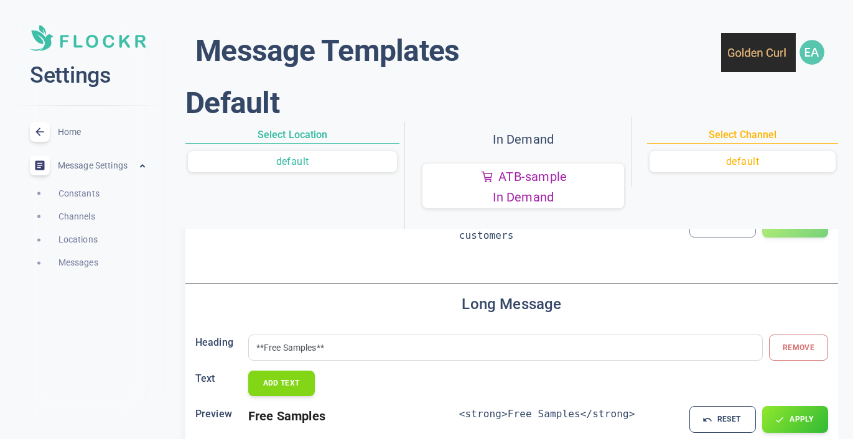
scroll to position [157, 0]
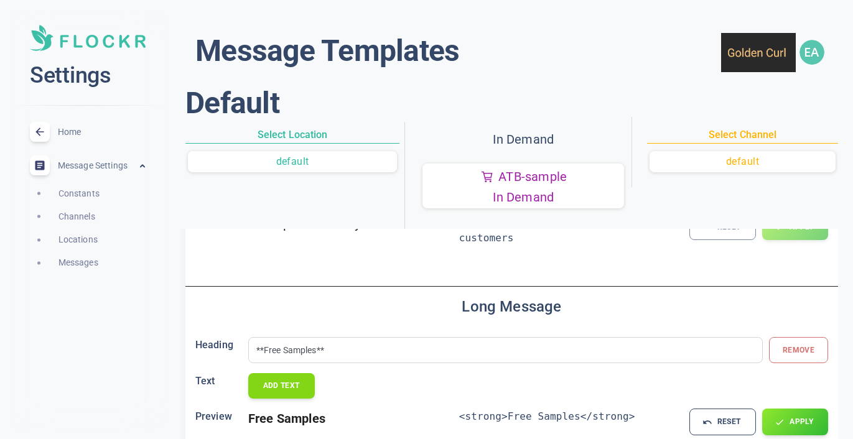
click at [799, 340] on div "**Free Samples** Remove" at bounding box center [538, 350] width 580 height 27
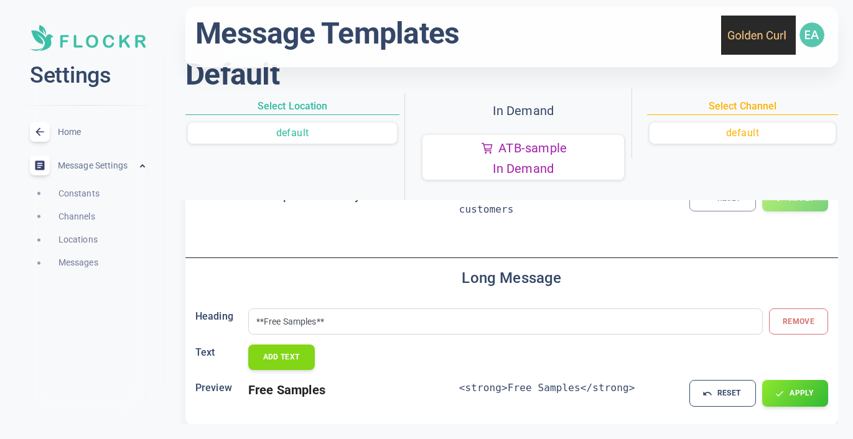
scroll to position [29, 0]
click at [733, 392] on button "RESET" at bounding box center [722, 393] width 68 height 27
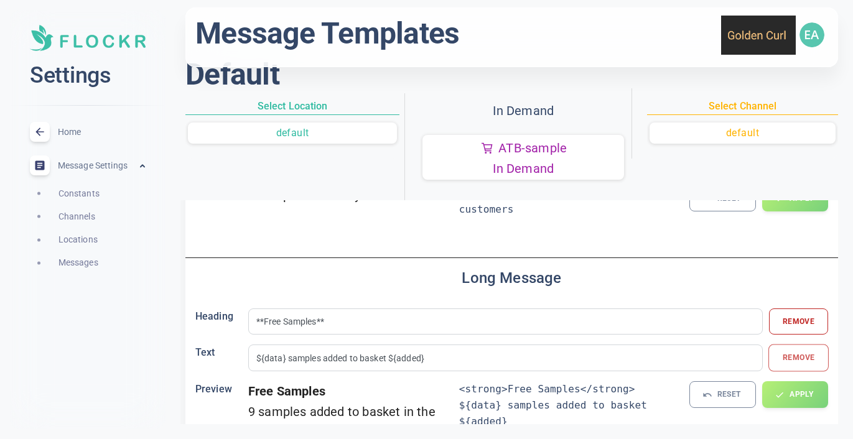
click at [790, 346] on button "Remove" at bounding box center [799, 358] width 60 height 27
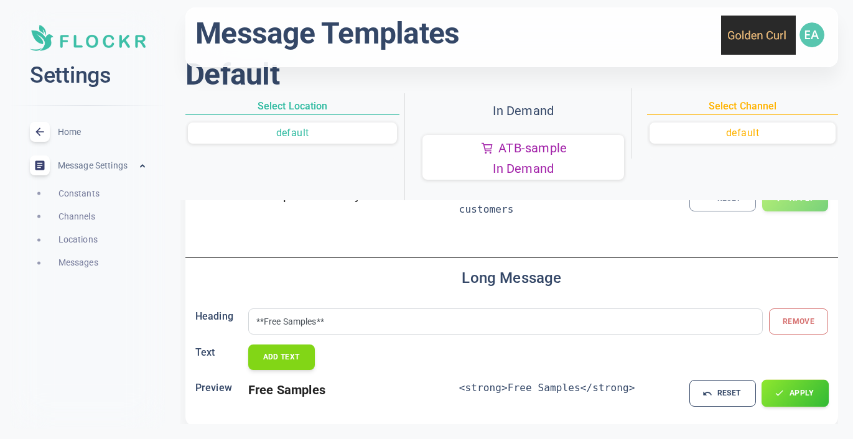
click at [790, 393] on button "APPLY" at bounding box center [795, 393] width 67 height 27
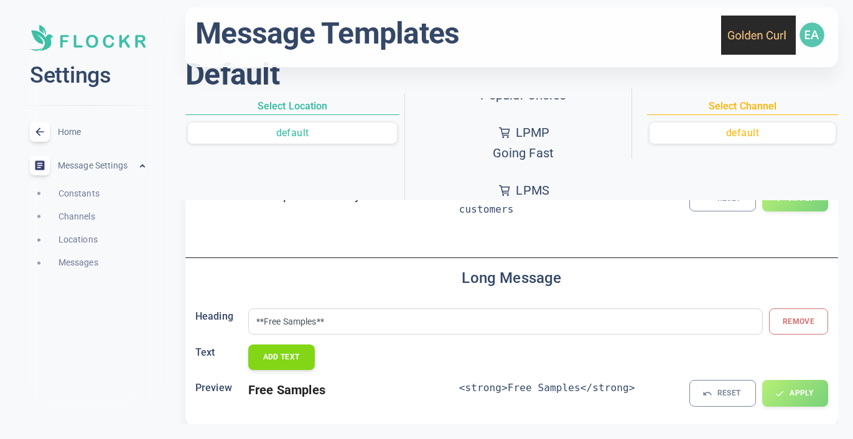
scroll to position [176, 0]
click at [472, 153] on button "LPMP Going Fast" at bounding box center [524, 143] width 202 height 45
type input "sold ${data}m ago"
type input "**Selling fast!**"
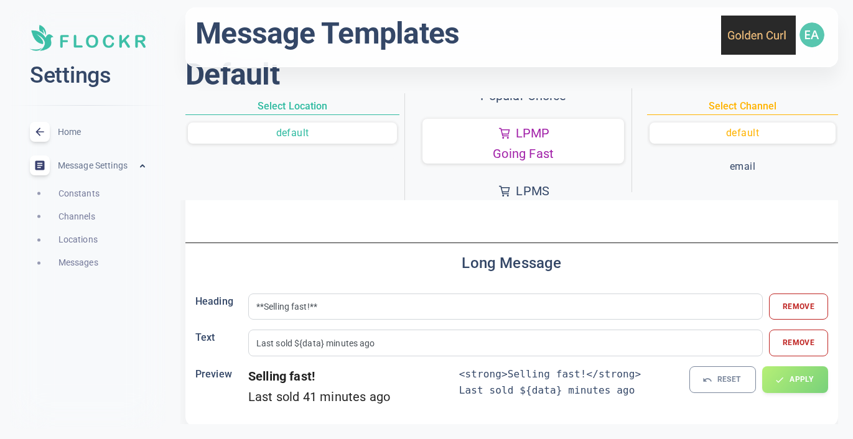
scroll to position [181, 0]
click at [792, 337] on button "Remove" at bounding box center [799, 343] width 60 height 27
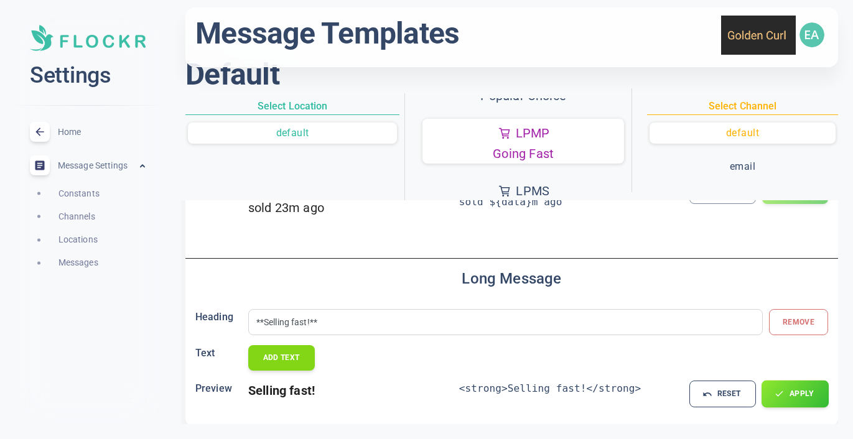
click at [785, 392] on icon "button" at bounding box center [780, 394] width 10 height 10
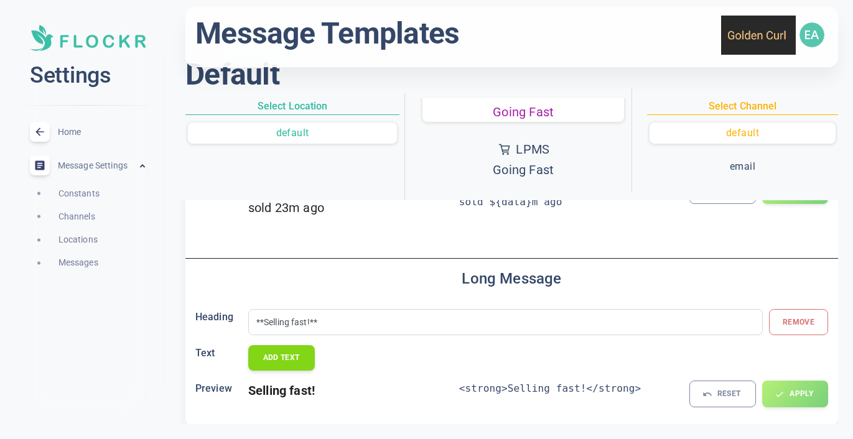
scroll to position [220, 0]
click at [551, 165] on p "Going Fast" at bounding box center [523, 167] width 61 height 21
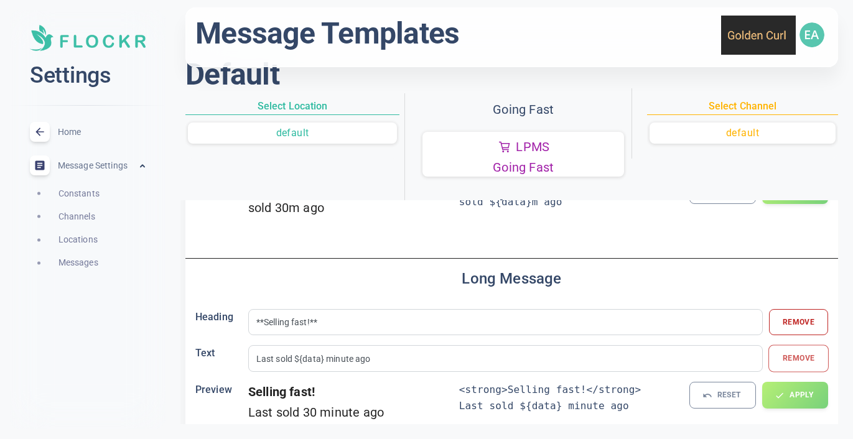
click at [803, 358] on button "Remove" at bounding box center [799, 358] width 60 height 27
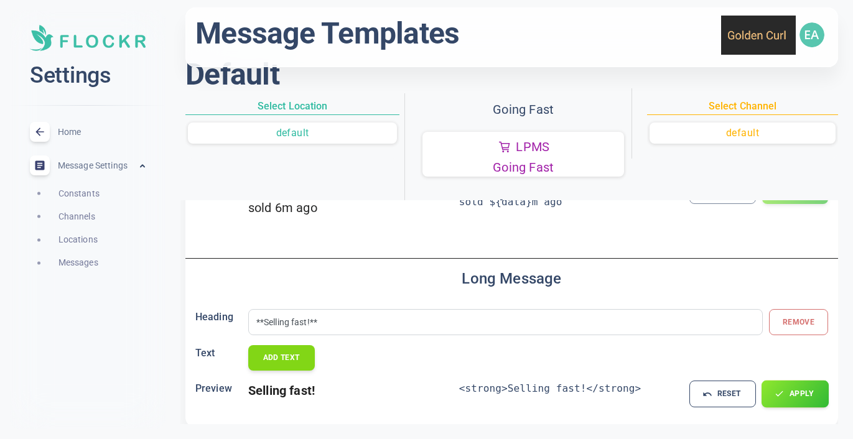
click at [777, 393] on icon "button" at bounding box center [780, 394] width 10 height 10
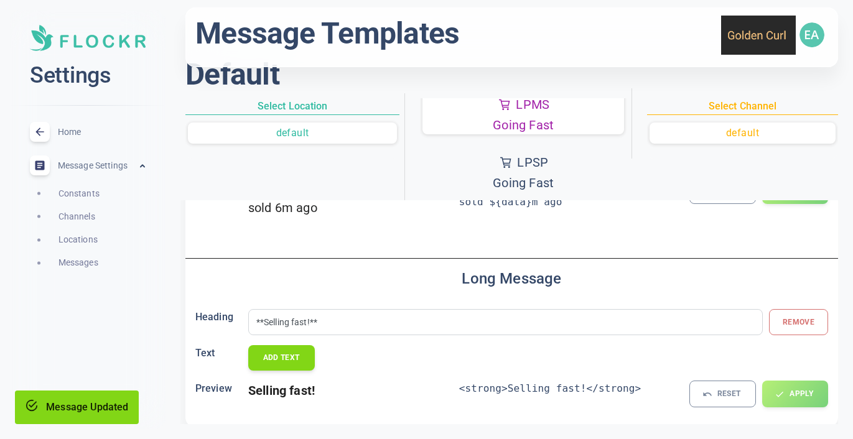
scroll to position [265, 0]
click at [555, 166] on button "LPSP Going Fast" at bounding box center [524, 170] width 202 height 45
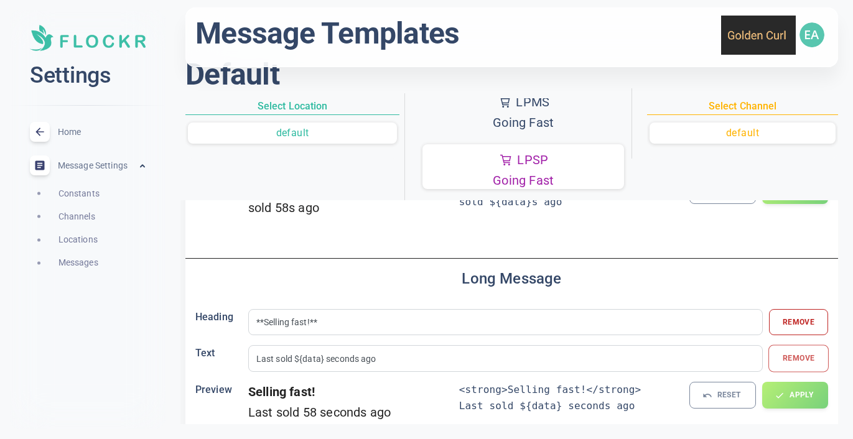
click at [787, 359] on button "Remove" at bounding box center [799, 358] width 60 height 27
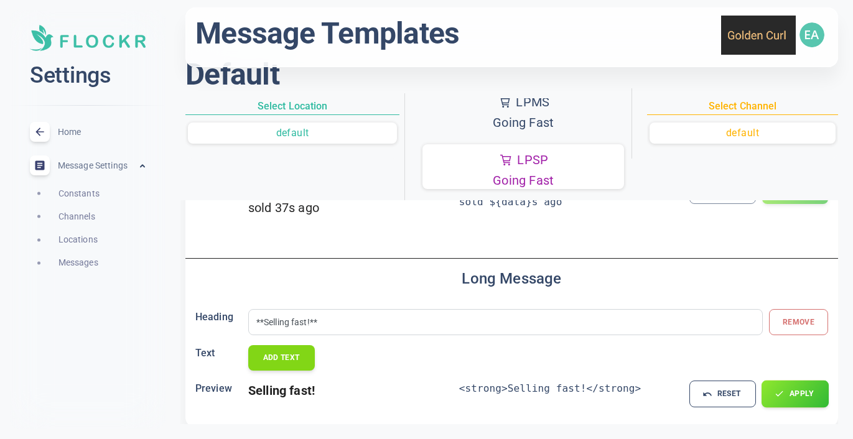
click at [784, 393] on icon "button" at bounding box center [780, 394] width 10 height 10
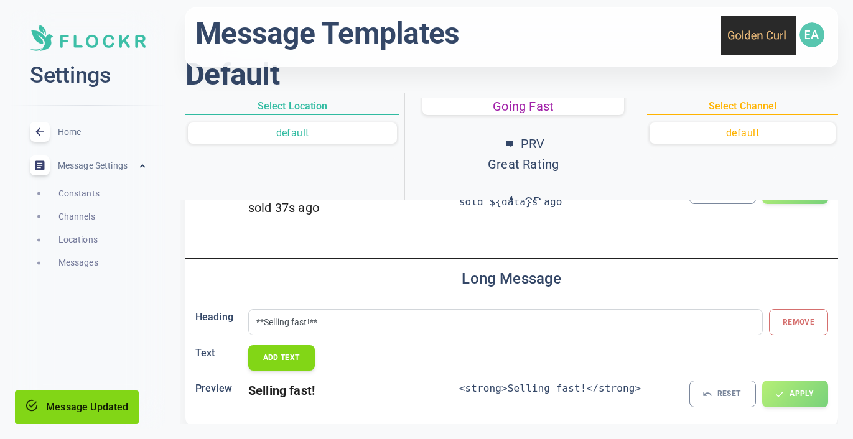
scroll to position [341, 0]
click at [546, 161] on p "Great Rating" at bounding box center [523, 162] width 71 height 21
type input "${data} &#9733; from ${reviews} customer reviews"
type input "**Great rating!**"
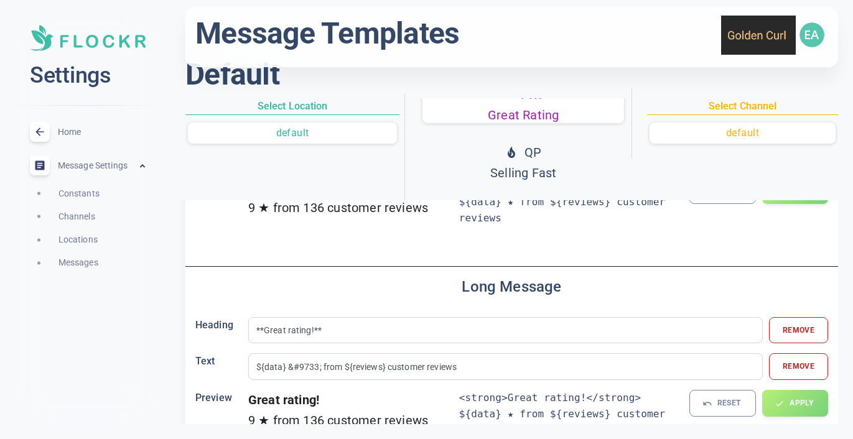
scroll to position [394, 0]
click at [546, 161] on p "Selling Fast" at bounding box center [523, 167] width 66 height 21
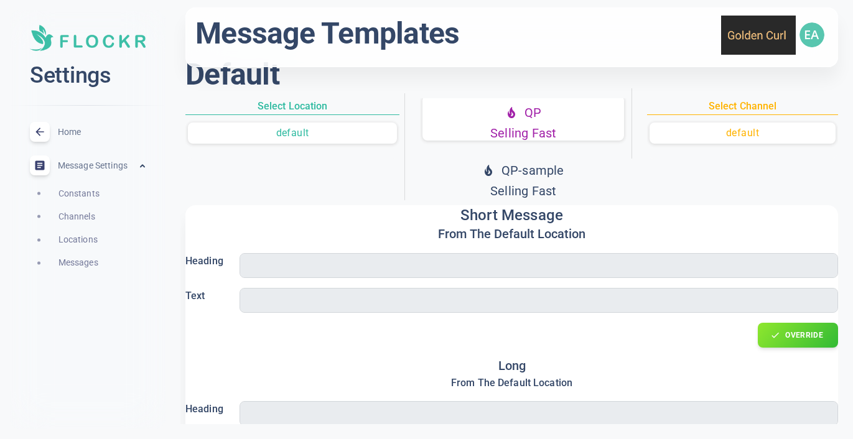
scroll to position [0, 0]
click at [550, 181] on p "Selling Fast" at bounding box center [524, 191] width 82 height 21
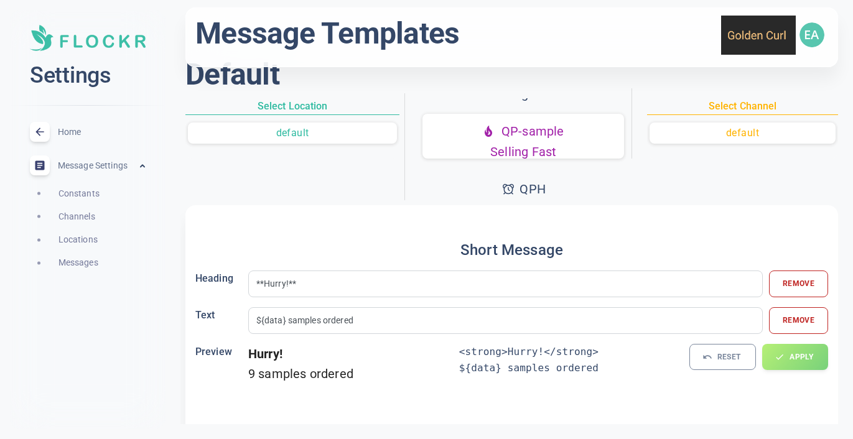
scroll to position [476, 0]
click at [816, 318] on button "Remove" at bounding box center [799, 320] width 60 height 27
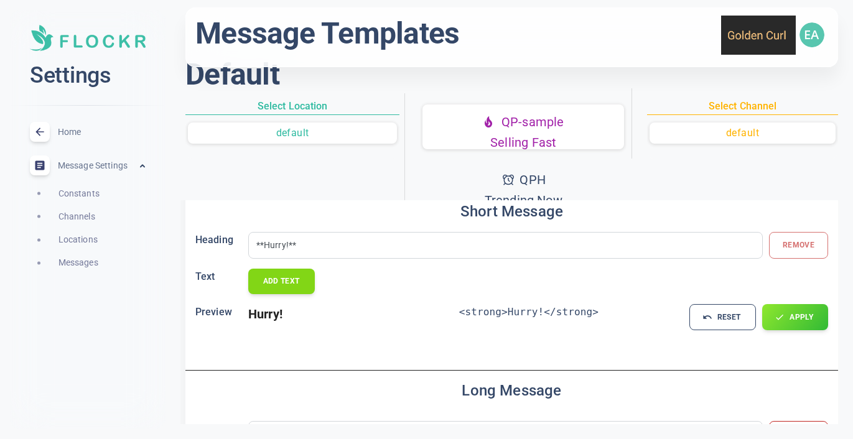
scroll to position [42, 0]
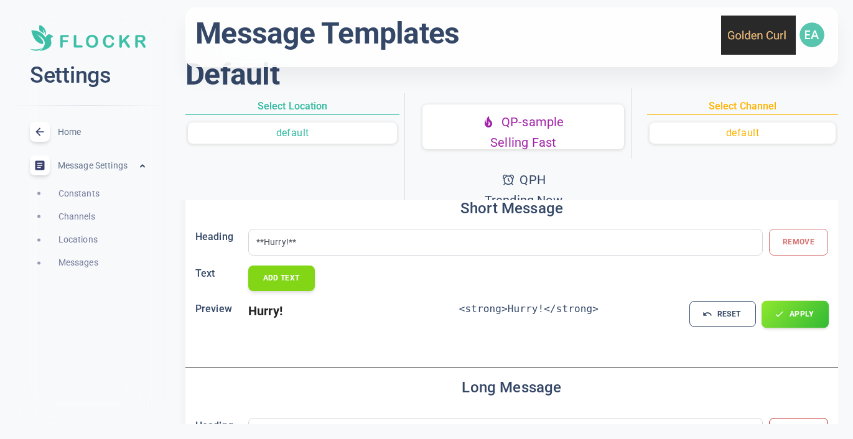
click at [791, 311] on button "APPLY" at bounding box center [795, 314] width 67 height 27
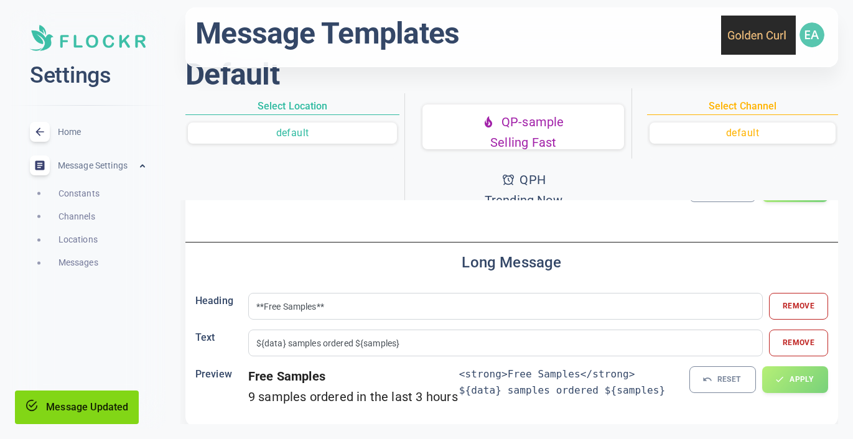
scroll to position [166, 0]
click at [800, 347] on button "Remove" at bounding box center [799, 343] width 60 height 27
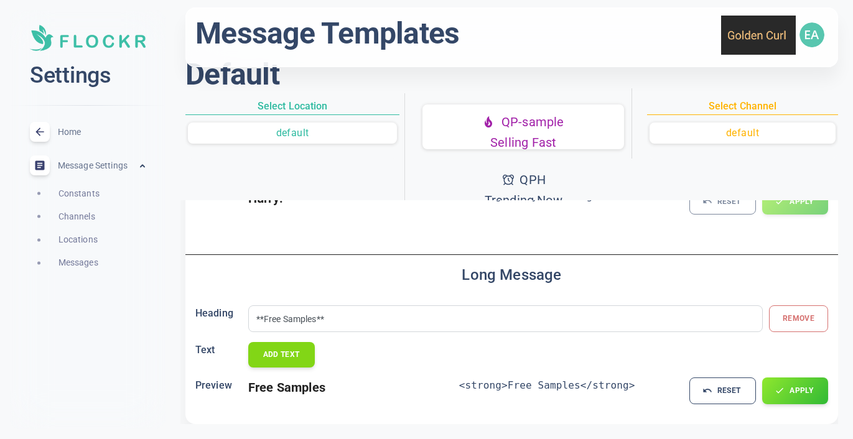
scroll to position [151, 0]
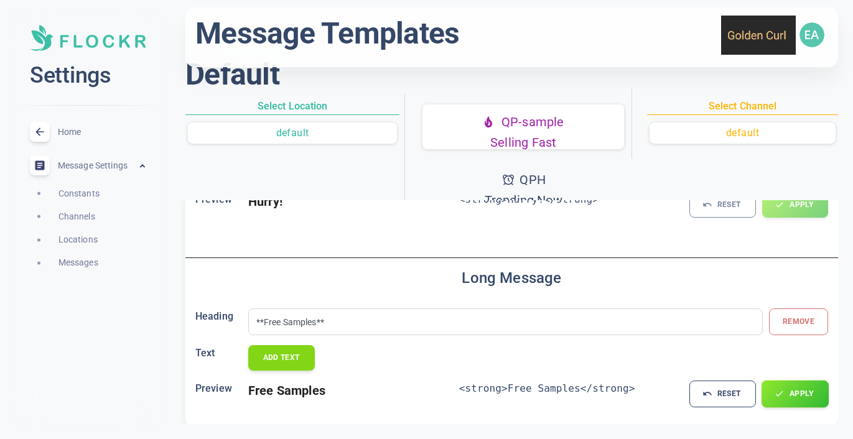
click at [794, 388] on button "APPLY" at bounding box center [795, 394] width 67 height 27
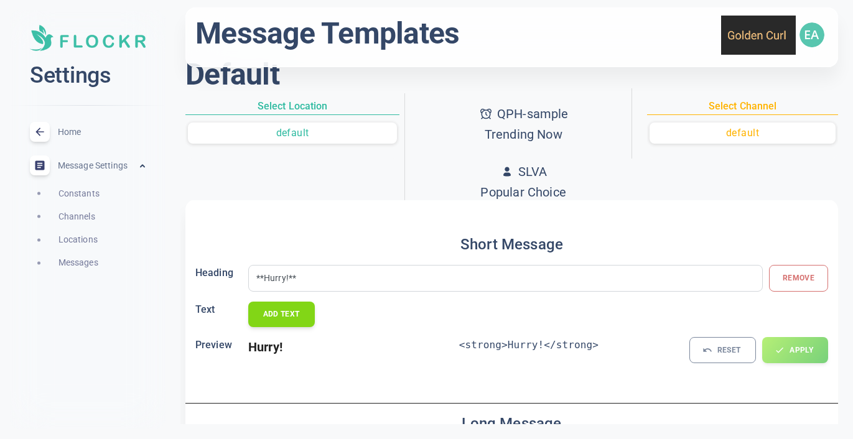
scroll to position [604, 0]
click at [549, 170] on div "SLVA" at bounding box center [523, 168] width 86 height 21
type input "**${data} views**"
type input "**Popular choice!**"
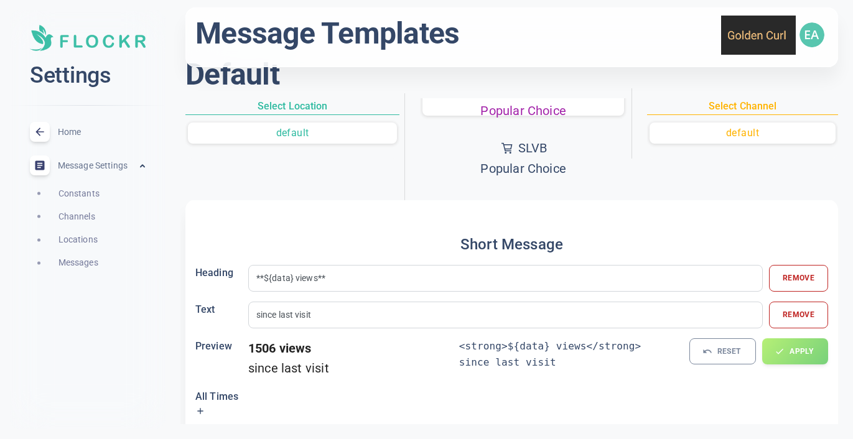
scroll to position [681, 0]
click at [560, 143] on div "SLVB" at bounding box center [523, 149] width 86 height 21
type input "**${data} added**"
type input "${data} added to basket since your last visit ${time} ${timeText} ago"
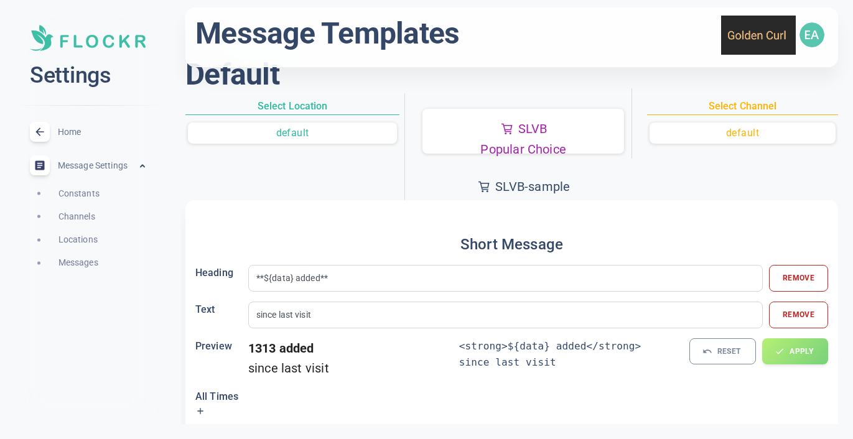
scroll to position [700, 0]
click at [559, 184] on p "SLVB-sample" at bounding box center [532, 187] width 75 height 21
type input "**Free Samples**"
type input "${data} samples added since last visit"
type input "${data} samples added since your last visit ${time} ${timeText} ago"
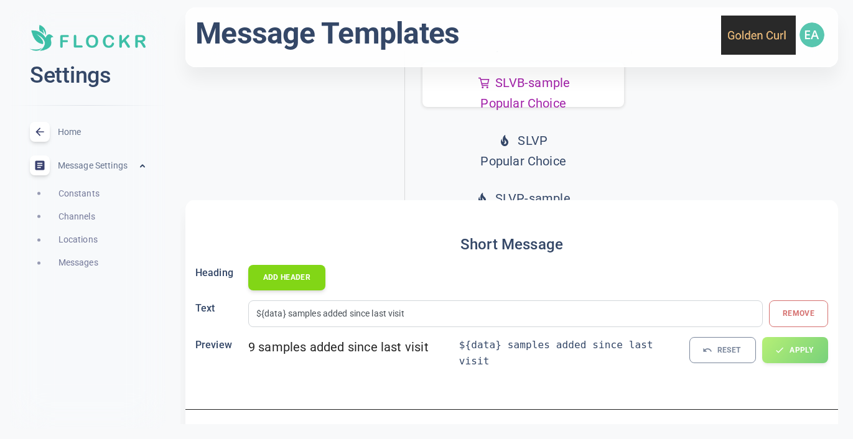
scroll to position [106, 0]
click at [556, 133] on div "SLVP" at bounding box center [523, 139] width 86 height 21
type input "**Popular choice!**"
type input "since last visit"
type input "${data} sold since your last visit ${time} ${timeText} ago"
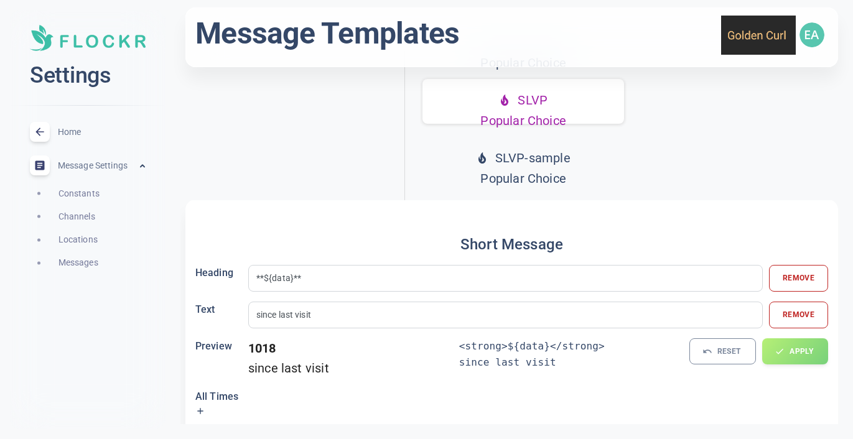
scroll to position [147, 0]
click at [561, 168] on p "Popular Choice" at bounding box center [524, 177] width 94 height 21
type input "**Free Samples**"
type input "${data} samples ordered since last visit"
type input "${data} samples ordered since your last visit ${time} ${timeText} ago"
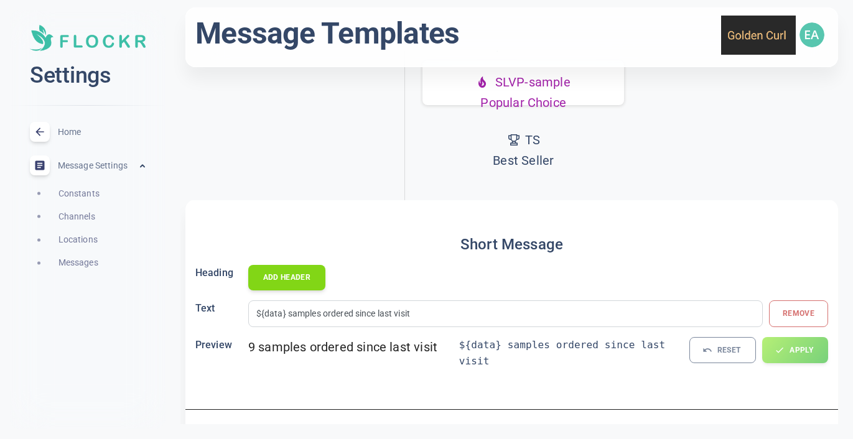
scroll to position [236, 0]
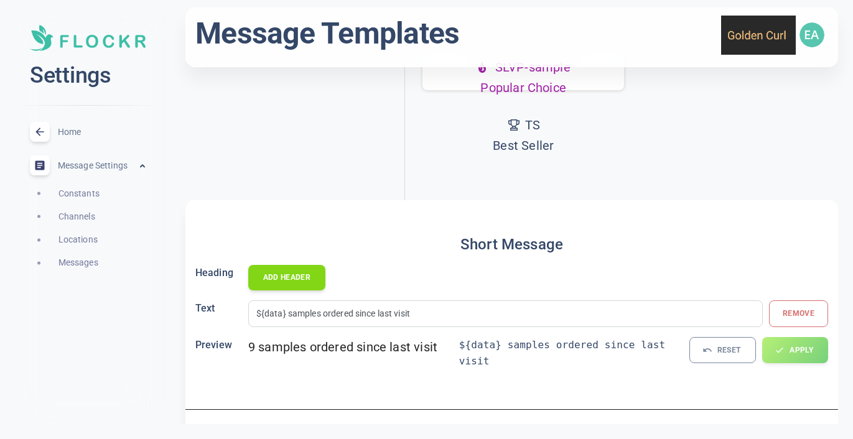
click at [551, 136] on p "Best Seller" at bounding box center [523, 146] width 61 height 21
type input "**Best seller!**"
type input "Selling fast in this category"
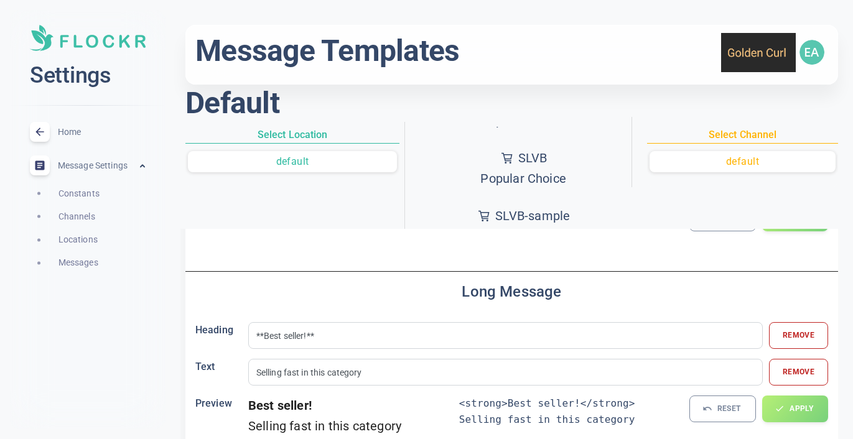
scroll to position [0, 0]
click at [711, 162] on button "default" at bounding box center [743, 161] width 186 height 21
click at [717, 139] on h6 "Select Channel" at bounding box center [742, 135] width 191 height 17
click at [355, 167] on button "default" at bounding box center [292, 161] width 209 height 21
click at [332, 130] on h6 "Select Location" at bounding box center [292, 135] width 214 height 17
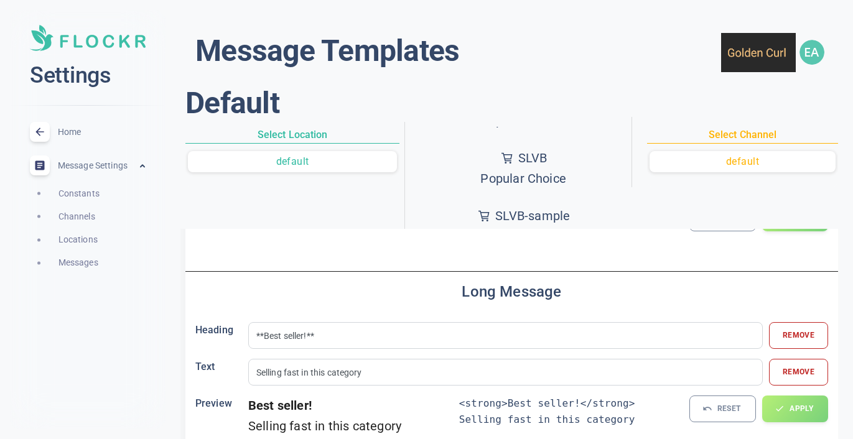
click at [292, 133] on h6 "Select Location" at bounding box center [292, 135] width 214 height 17
click at [124, 166] on span "Message Settings" at bounding box center [98, 166] width 80 height 0
click at [41, 134] on icon at bounding box center [40, 132] width 12 height 12
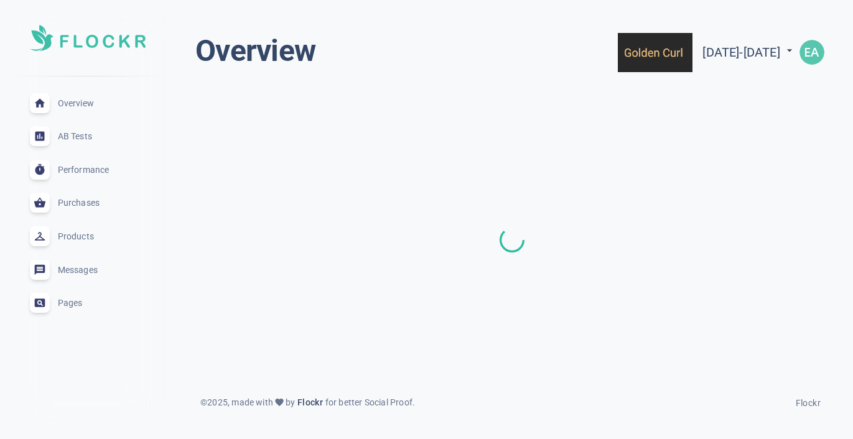
click at [71, 103] on span "Overview" at bounding box center [103, 103] width 90 height 0
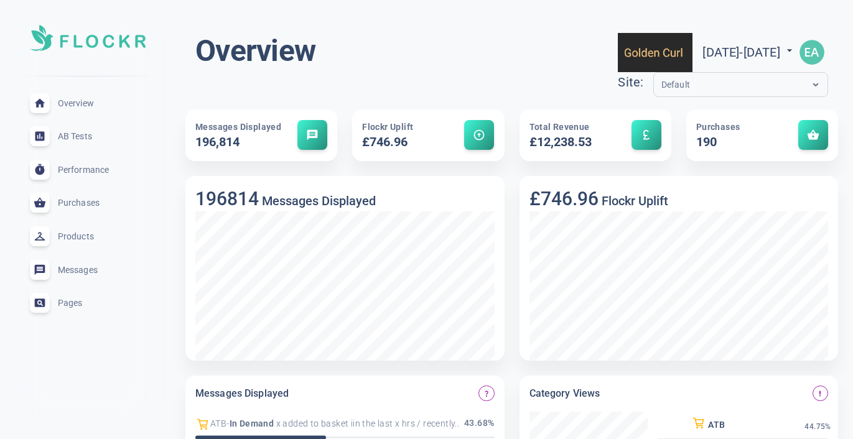
click at [86, 170] on span "Performance" at bounding box center [103, 170] width 90 height 0
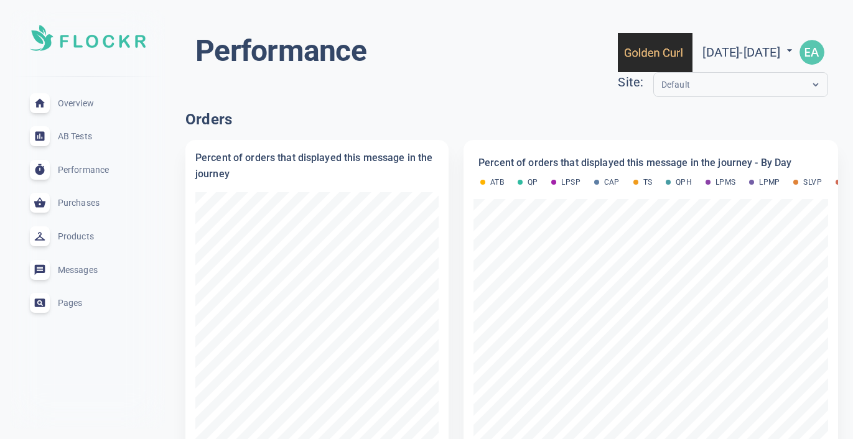
click at [662, 85] on input "text" at bounding box center [712, 85] width 100 height 14
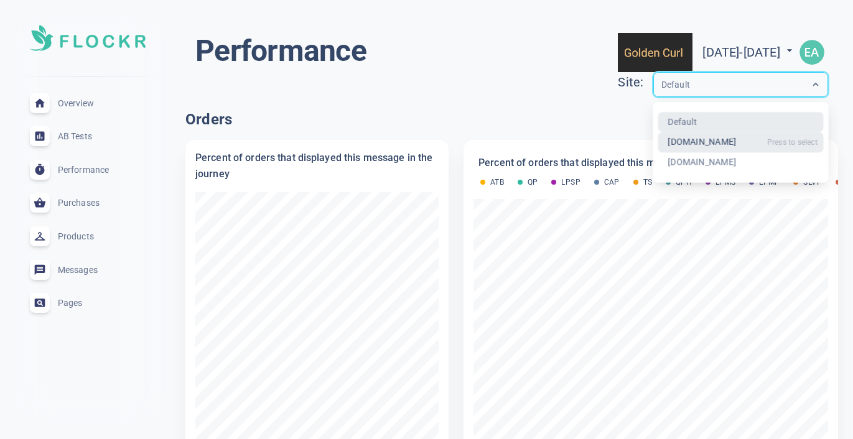
click at [658, 142] on div "[DOMAIN_NAME]" at bounding box center [741, 143] width 166 height 21
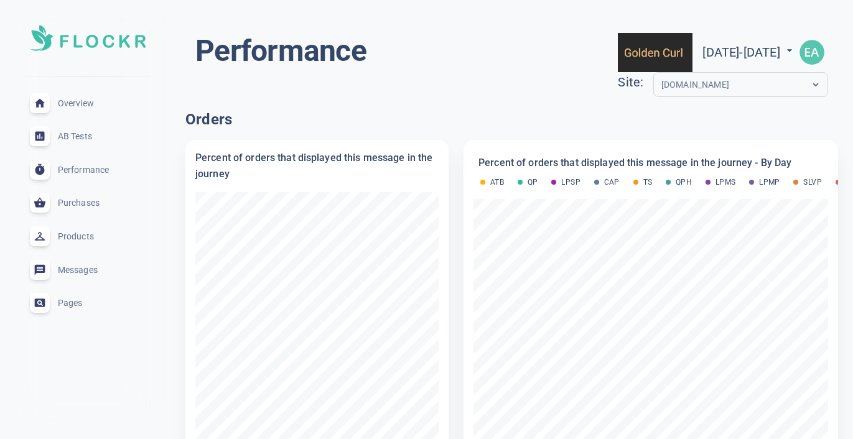
click at [111, 241] on div "Products expand_less" at bounding box center [88, 237] width 136 height 34
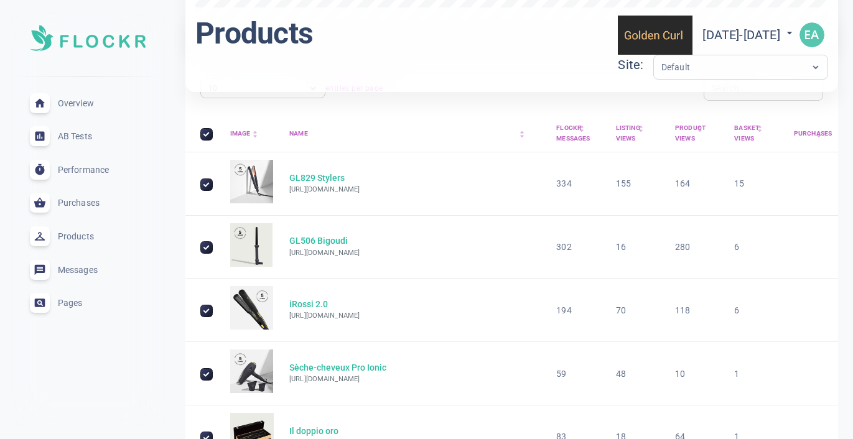
scroll to position [622, 0]
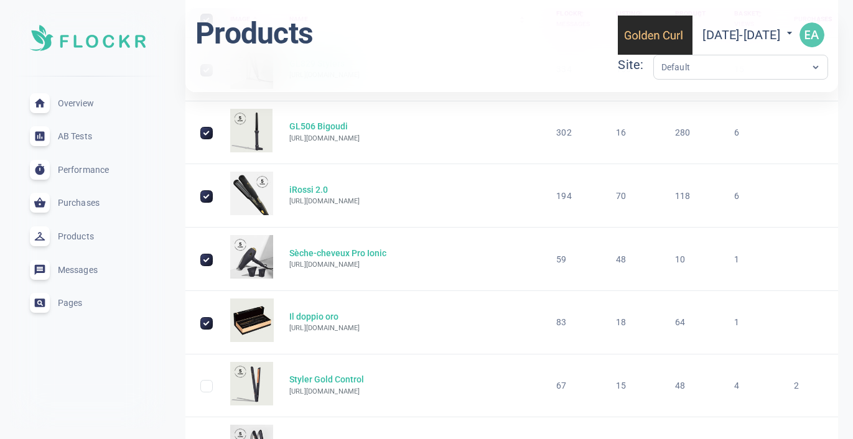
click at [84, 203] on span "Purchases" at bounding box center [103, 203] width 90 height 0
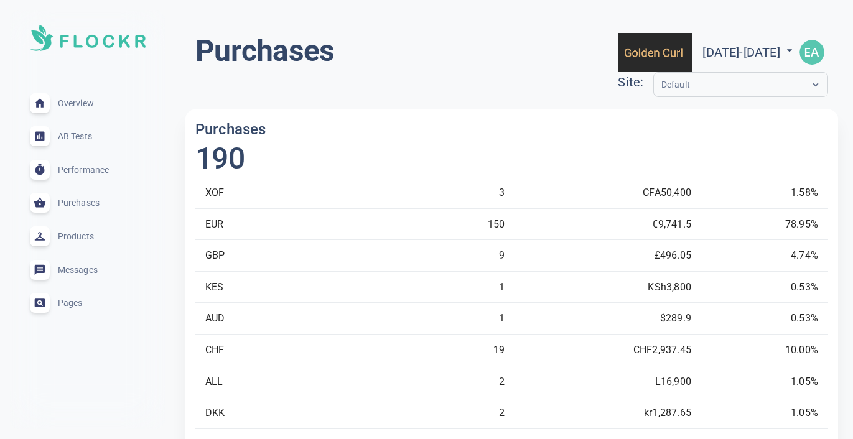
click at [77, 270] on span "Messages" at bounding box center [103, 270] width 90 height 0
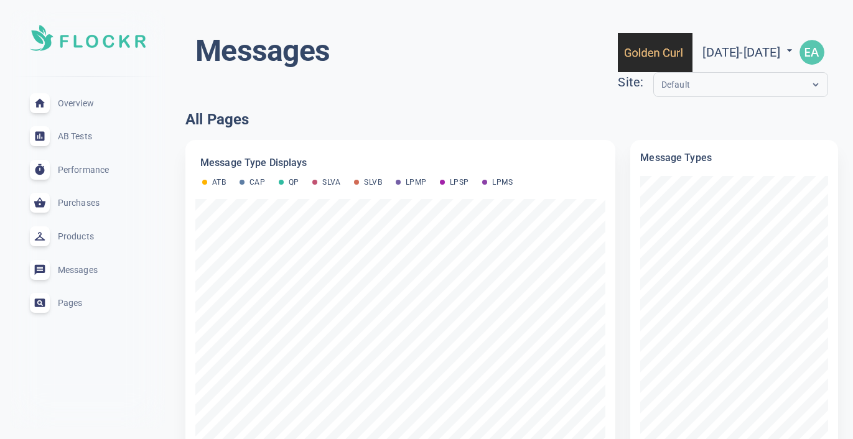
click at [88, 170] on span "Performance" at bounding box center [103, 170] width 90 height 0
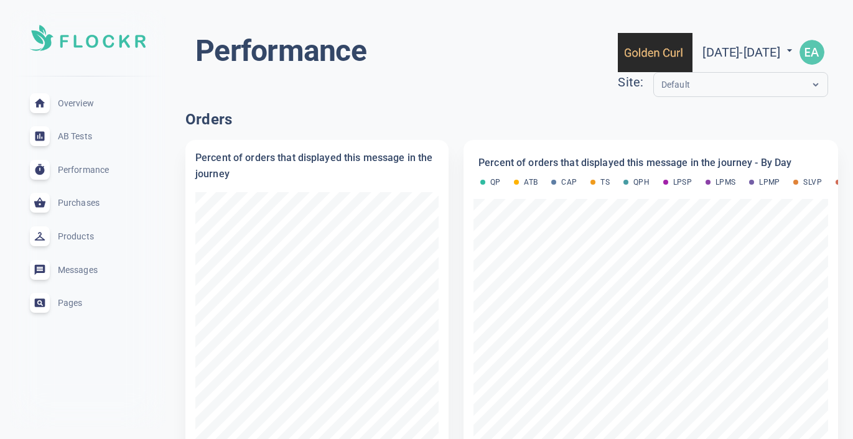
click at [83, 136] on span "AB Tests" at bounding box center [103, 136] width 90 height 0
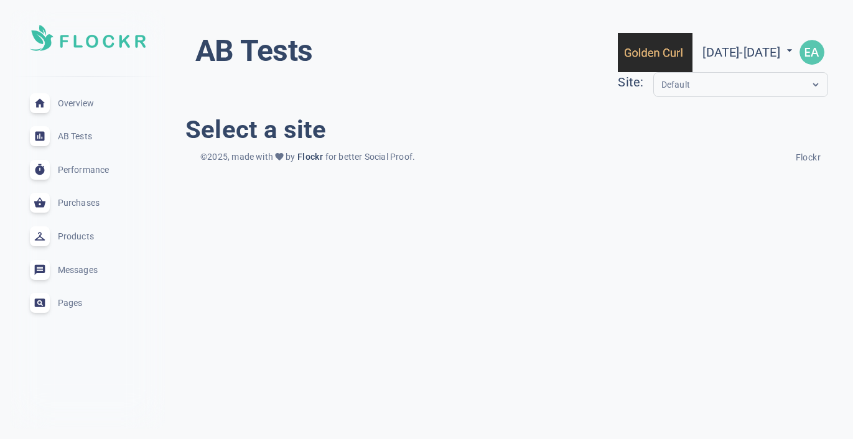
click at [91, 103] on span "Overview" at bounding box center [103, 103] width 90 height 0
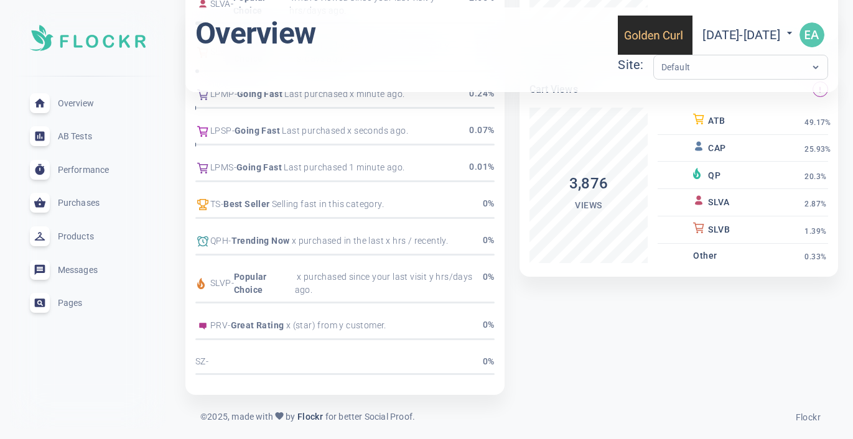
scroll to position [535, 0]
click at [804, 420] on span "Flockr" at bounding box center [808, 418] width 25 height 10
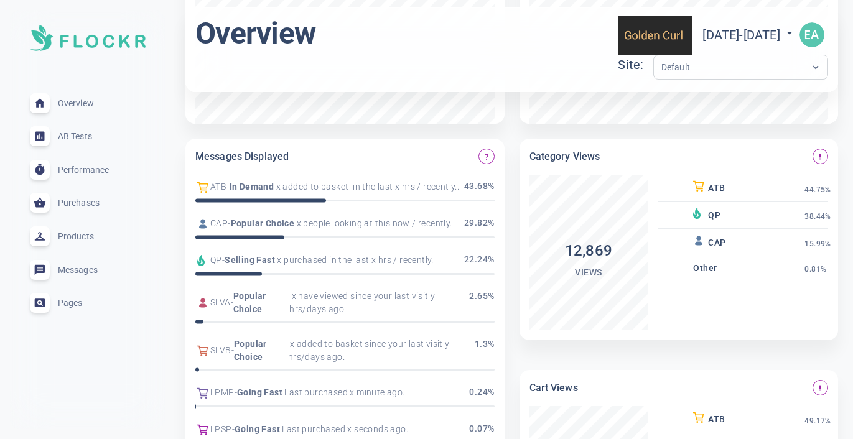
scroll to position [233, 0]
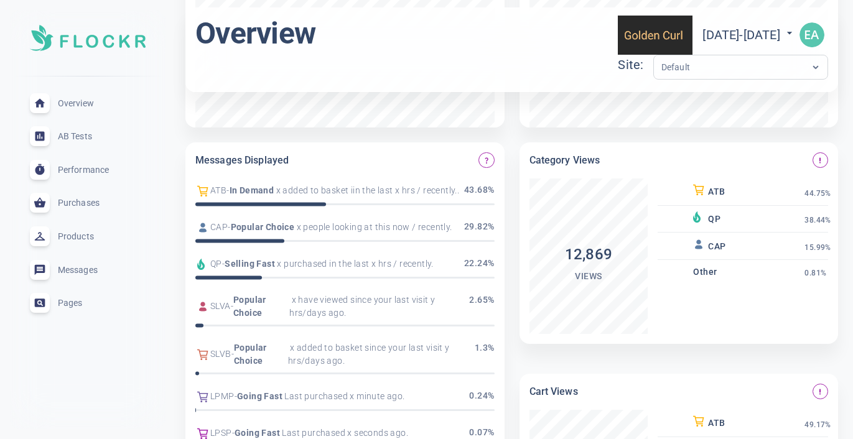
click at [405, 190] on span "x added to basket iin the last x hrs / recently.." at bounding box center [366, 190] width 185 height 13
click at [364, 187] on span "x added to basket iin the last x hrs / recently.." at bounding box center [366, 190] width 185 height 13
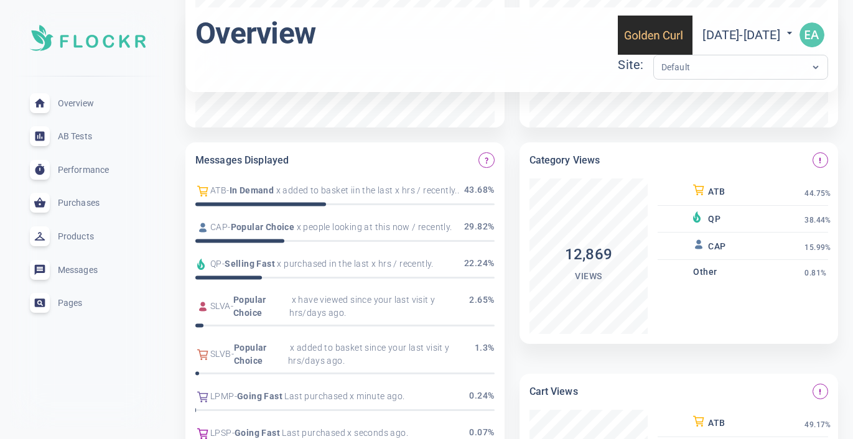
click at [364, 187] on span "x added to basket iin the last x hrs / recently.." at bounding box center [366, 190] width 185 height 13
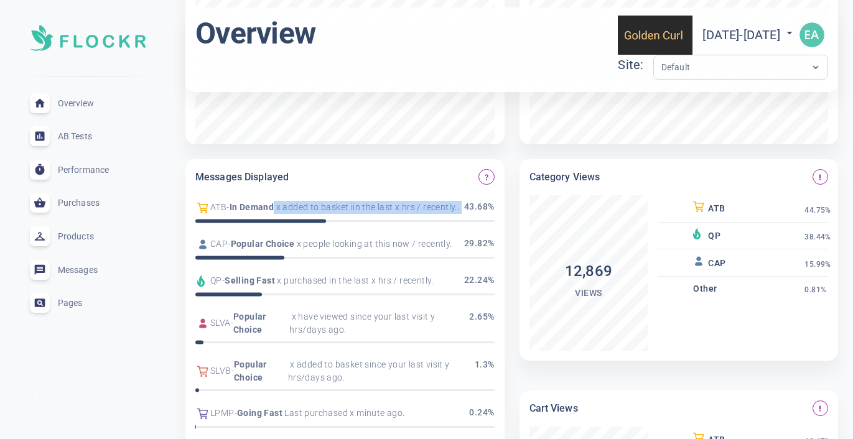
scroll to position [159, 0]
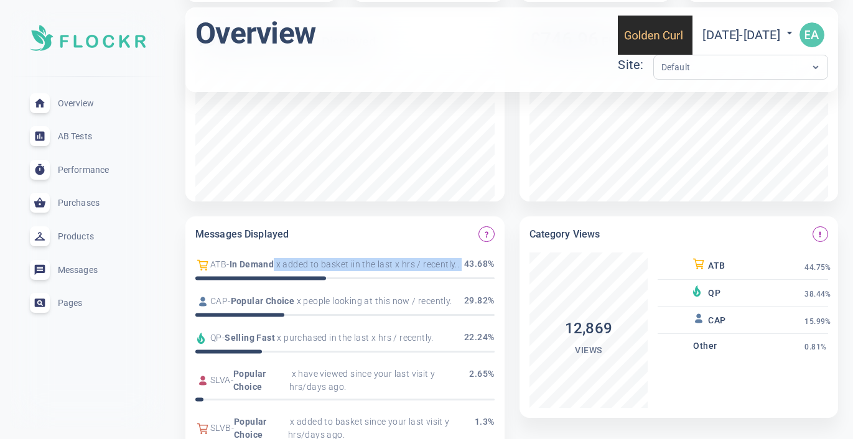
click at [815, 37] on img "button" at bounding box center [812, 34] width 25 height 25
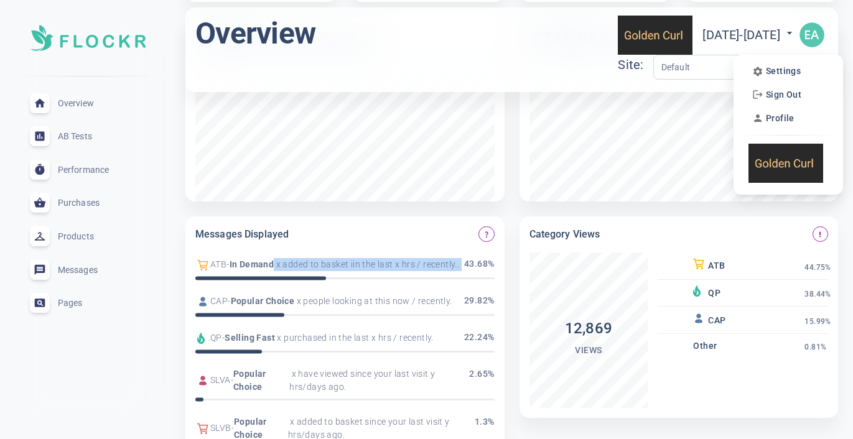
click at [87, 132] on div at bounding box center [426, 219] width 853 height 439
